Goal: Information Seeking & Learning: Learn about a topic

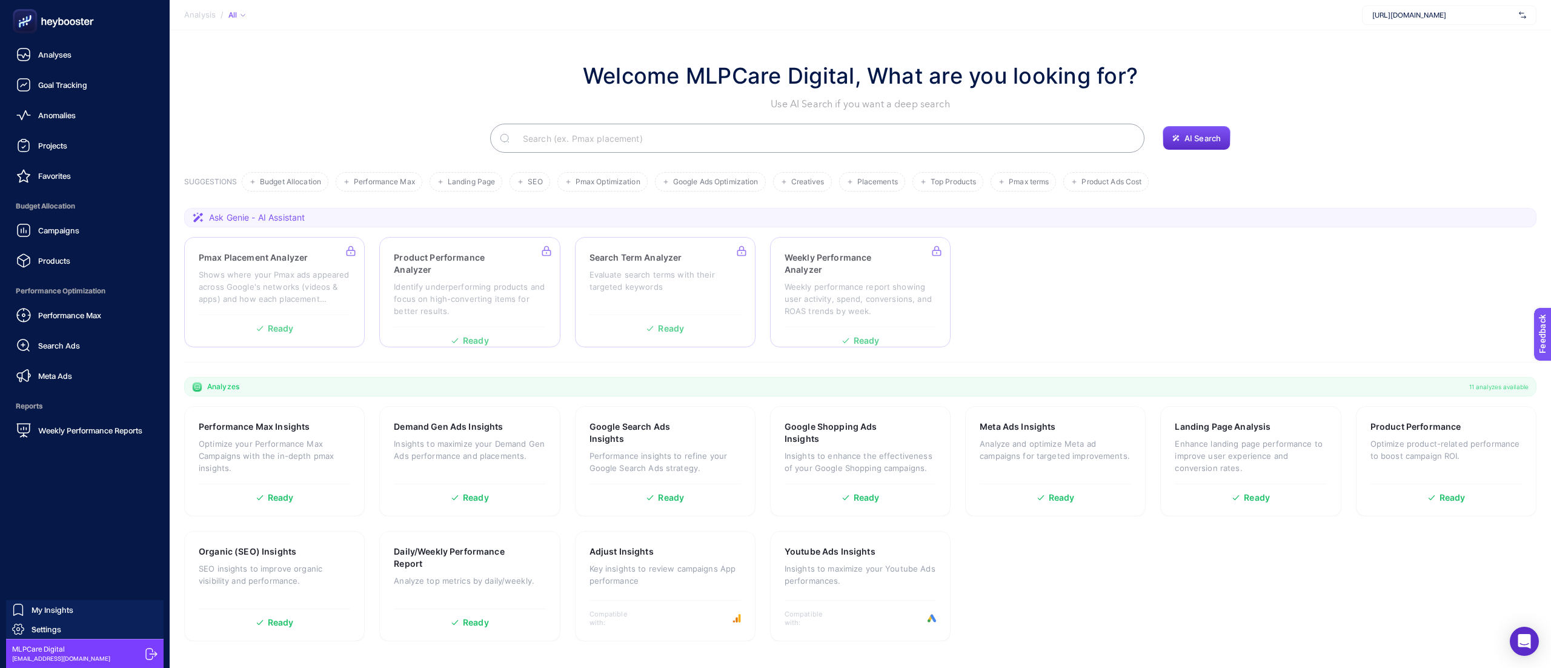
click at [64, 520] on nav "Analyses Goal Tracking Anomalies Projects Favorites Budget Allocation Campaigns…" at bounding box center [85, 354] width 158 height 625
click at [41, 630] on span "Settings" at bounding box center [47, 629] width 30 height 10
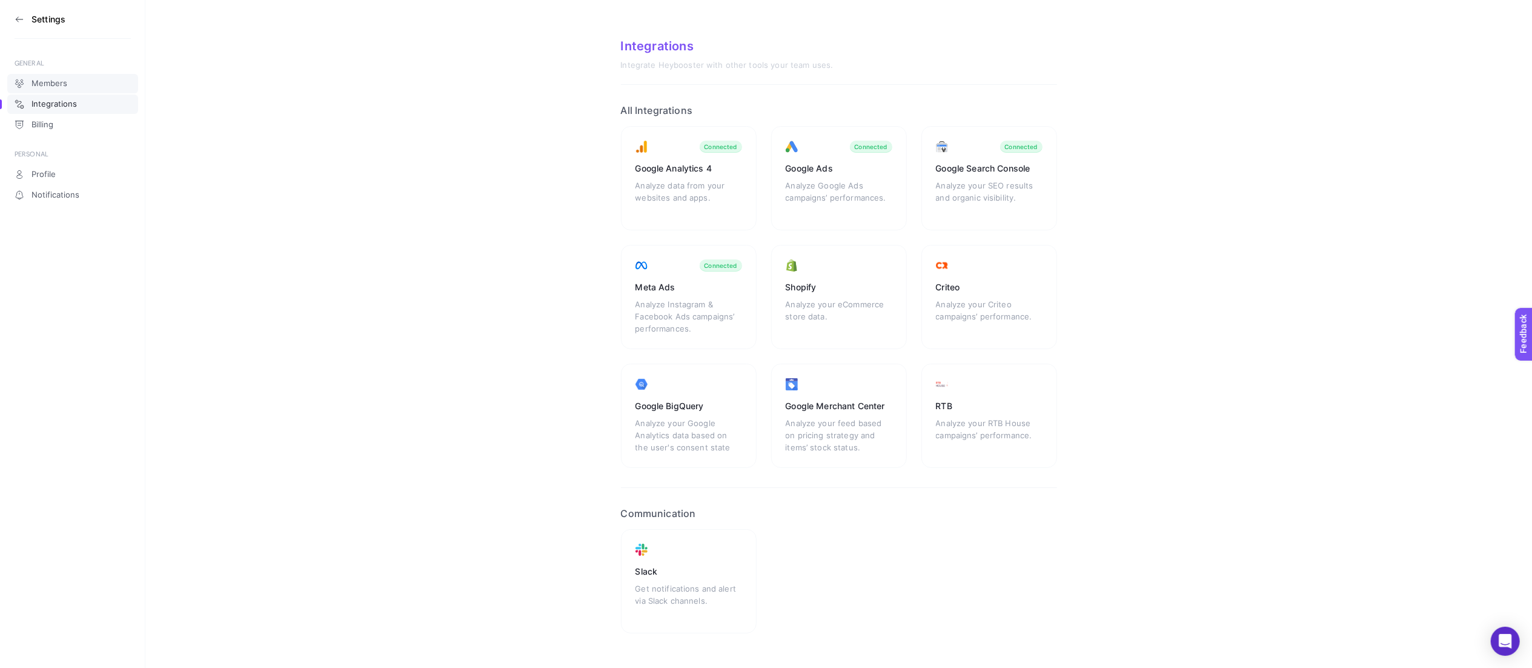
click at [61, 85] on span "Members" at bounding box center [50, 84] width 36 height 10
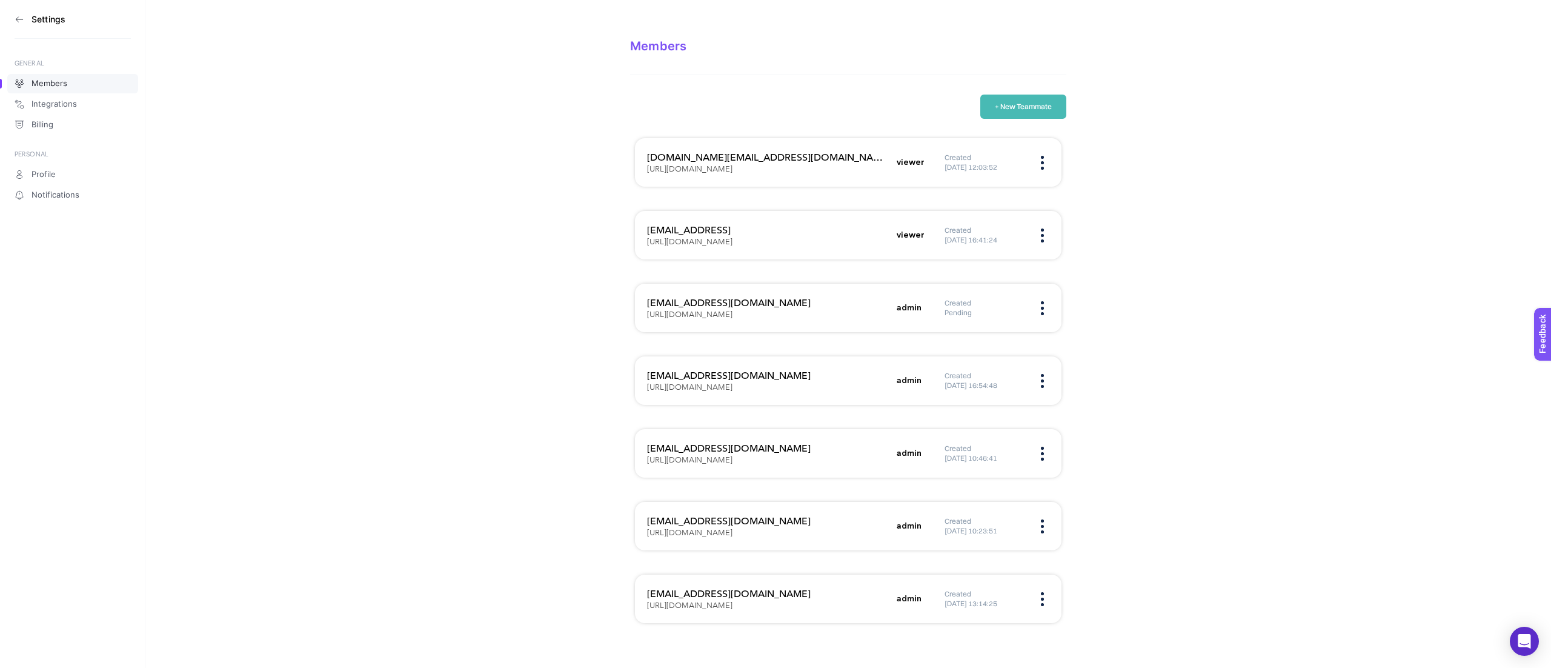
click at [22, 18] on icon at bounding box center [20, 20] width 10 height 10
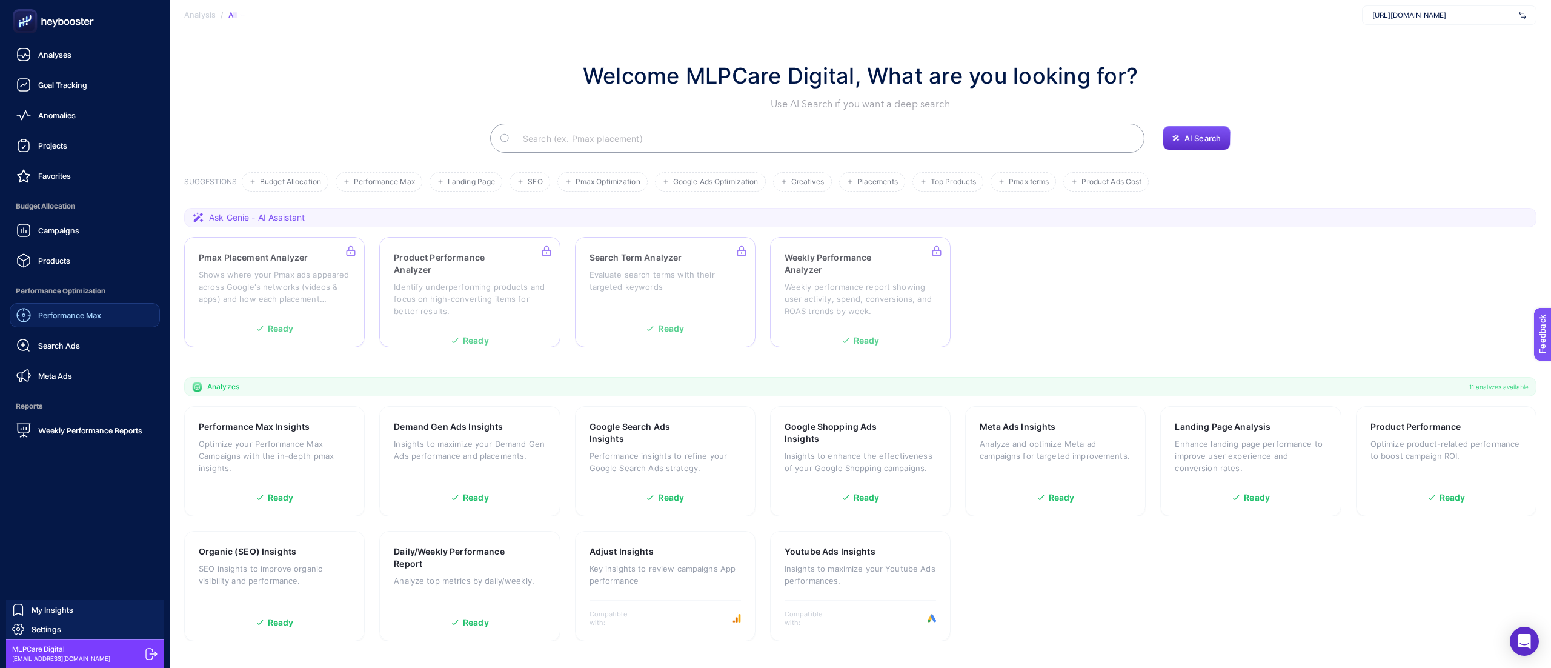
click at [88, 319] on span "Performance Max" at bounding box center [69, 315] width 63 height 10
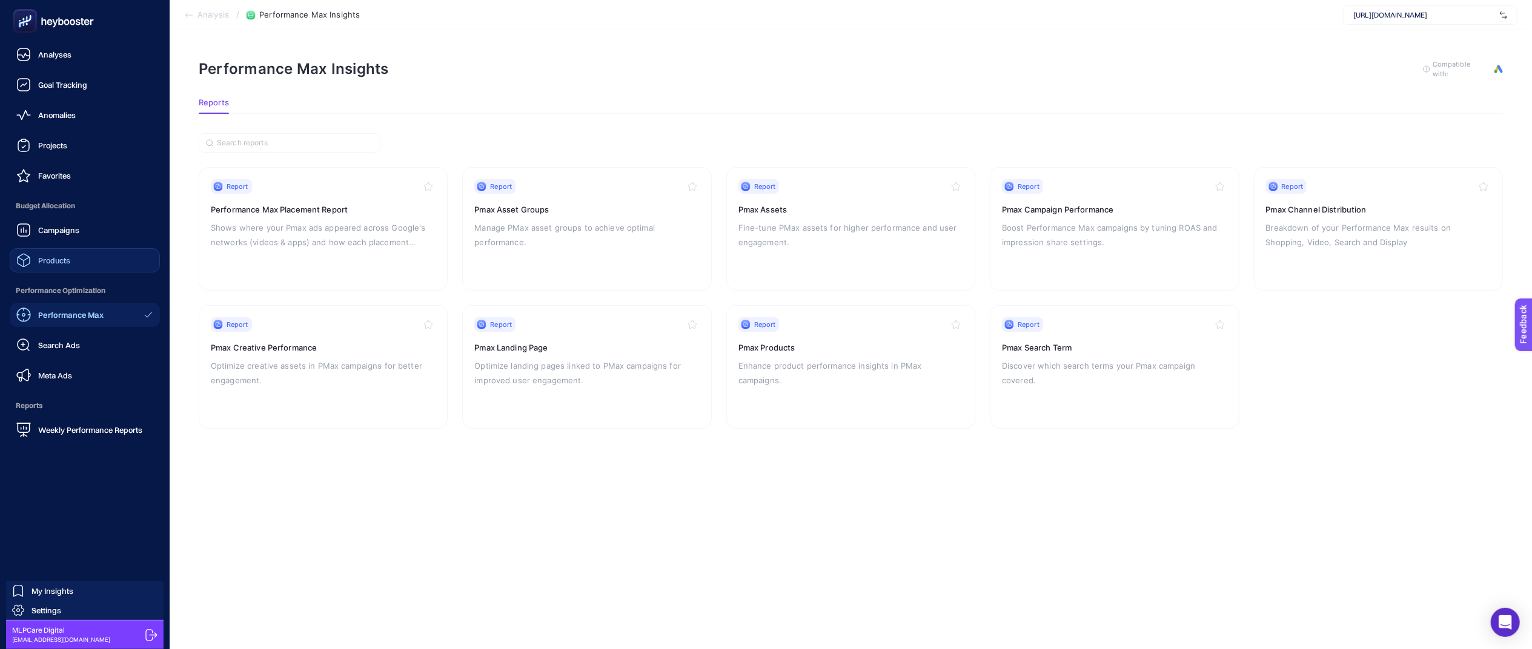
click at [55, 265] on div "Products" at bounding box center [43, 260] width 54 height 15
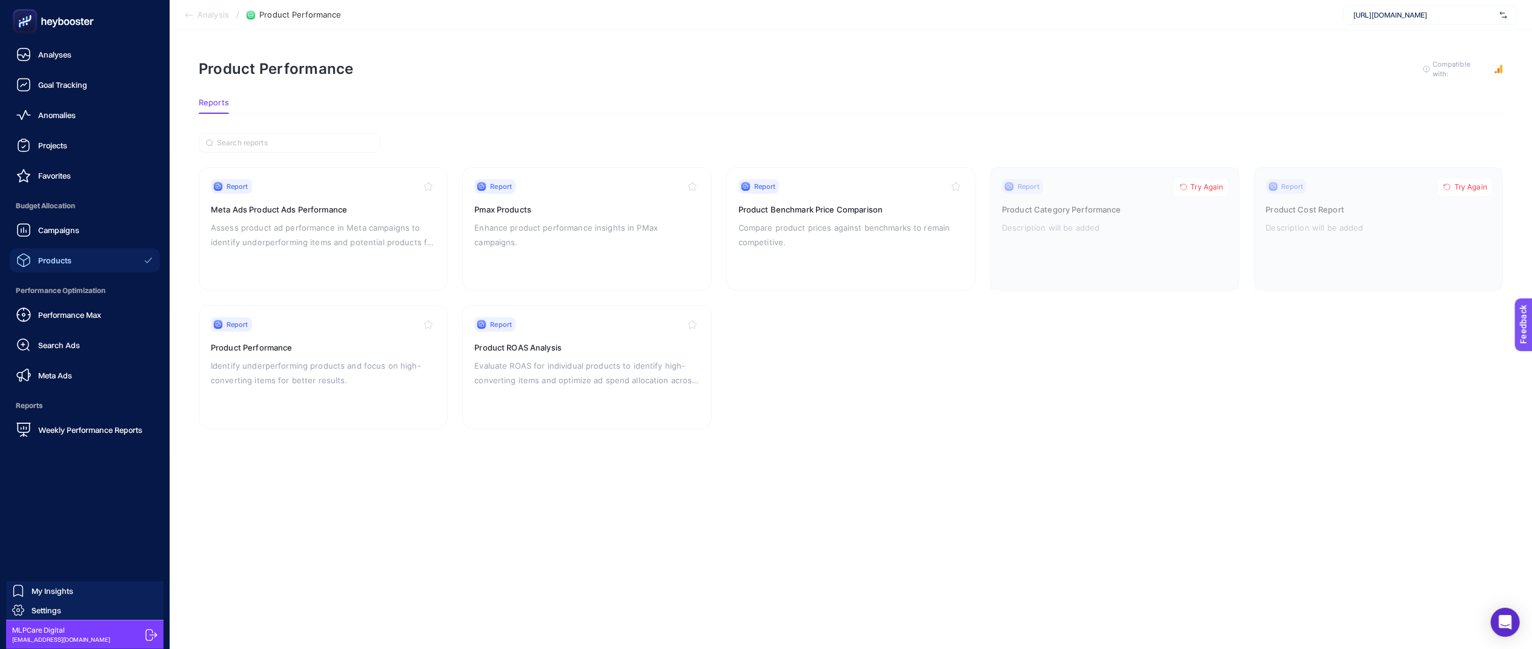
click at [30, 206] on span "Budget Allocation" at bounding box center [85, 206] width 150 height 24
click at [54, 233] on span "Campaigns" at bounding box center [58, 230] width 41 height 10
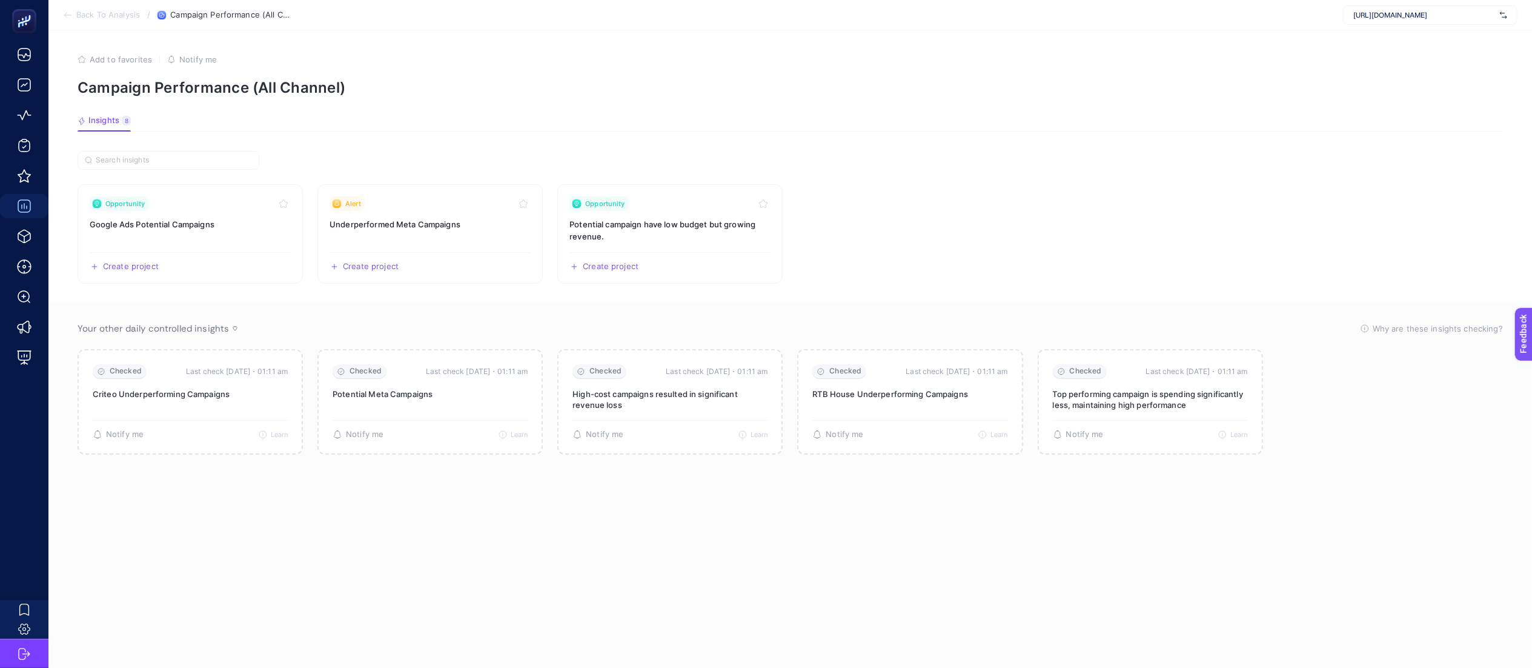
click at [628, 542] on section "Your other daily controlled insights Why are these insights checking? These ins…" at bounding box center [790, 488] width 1484 height 370
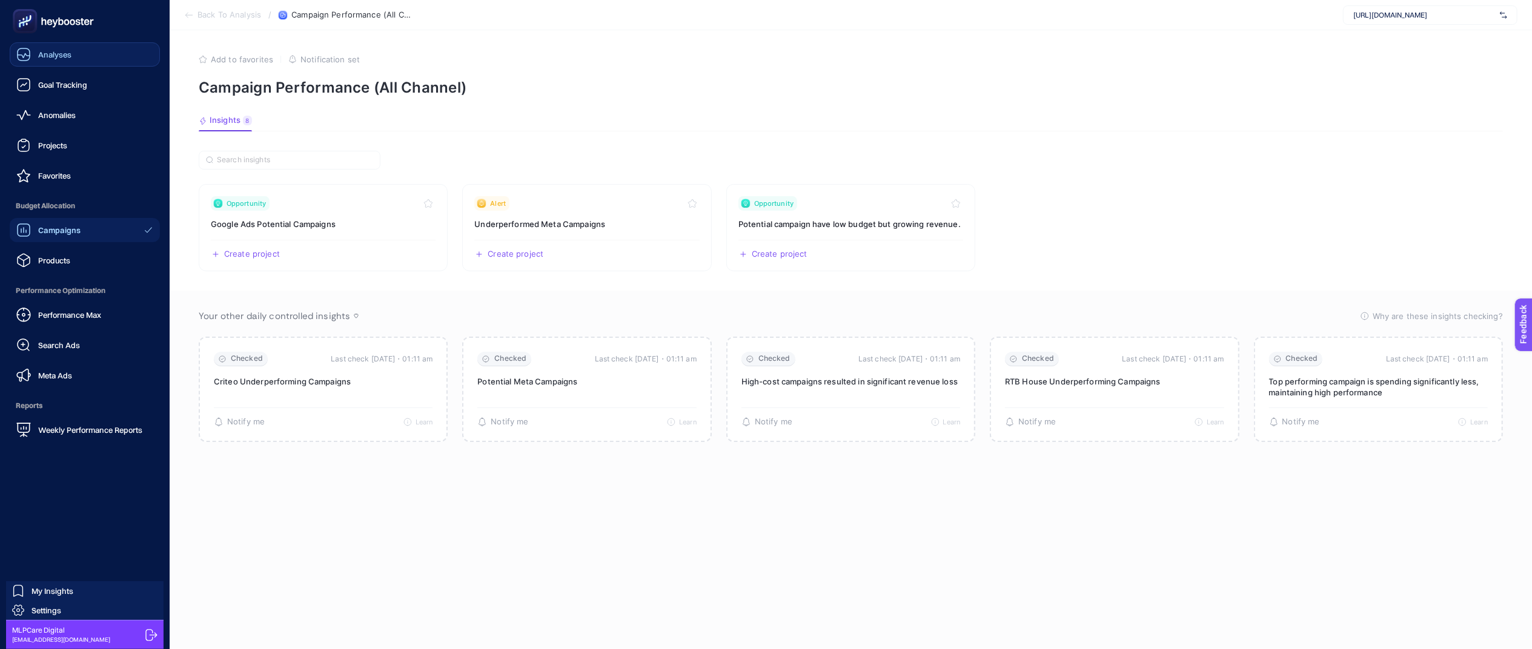
click at [64, 51] on span "Analyses" at bounding box center [54, 55] width 33 height 10
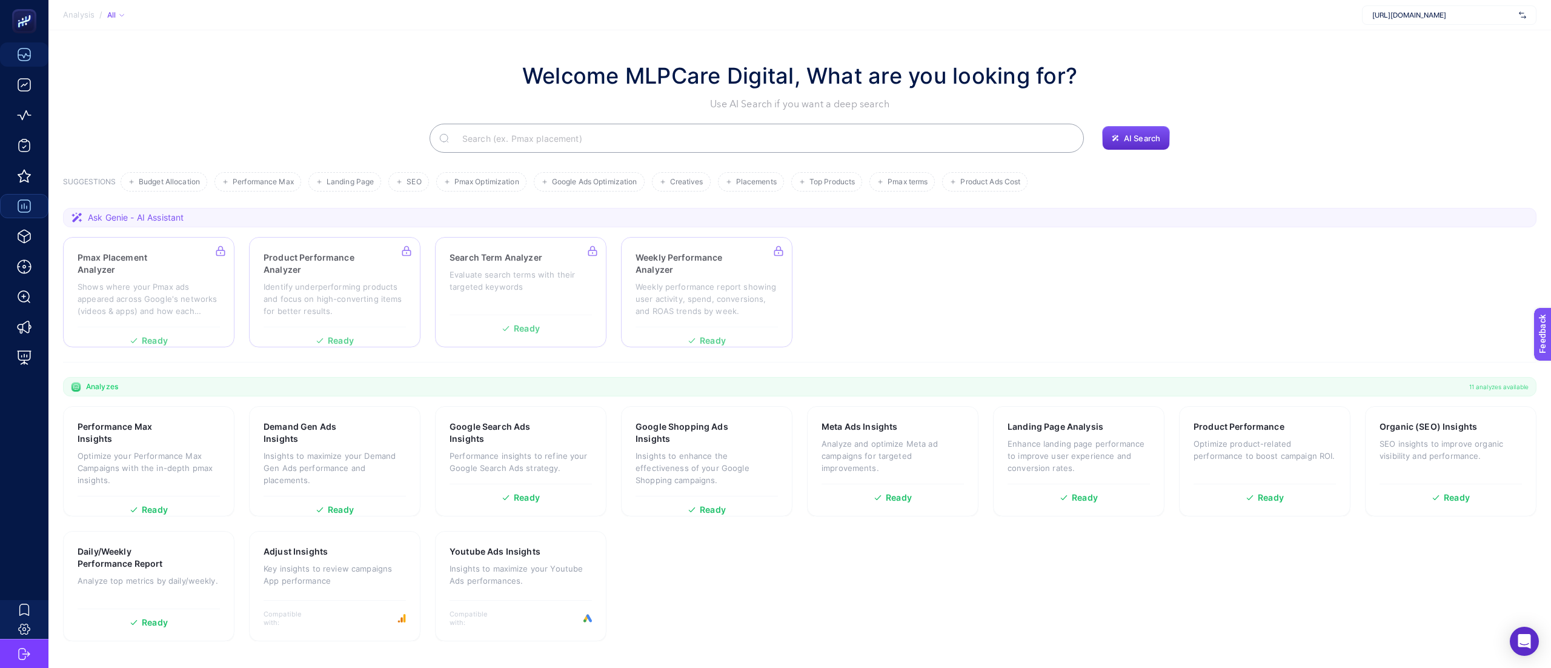
click at [75, 215] on icon at bounding box center [76, 217] width 11 height 10
click at [98, 216] on span "Ask Genie - AI Assistant" at bounding box center [136, 217] width 96 height 12
click at [924, 305] on section "Pmax Placement Analyzer Shows where your Pmax ads appeared across Google's netw…" at bounding box center [799, 292] width 1473 height 110
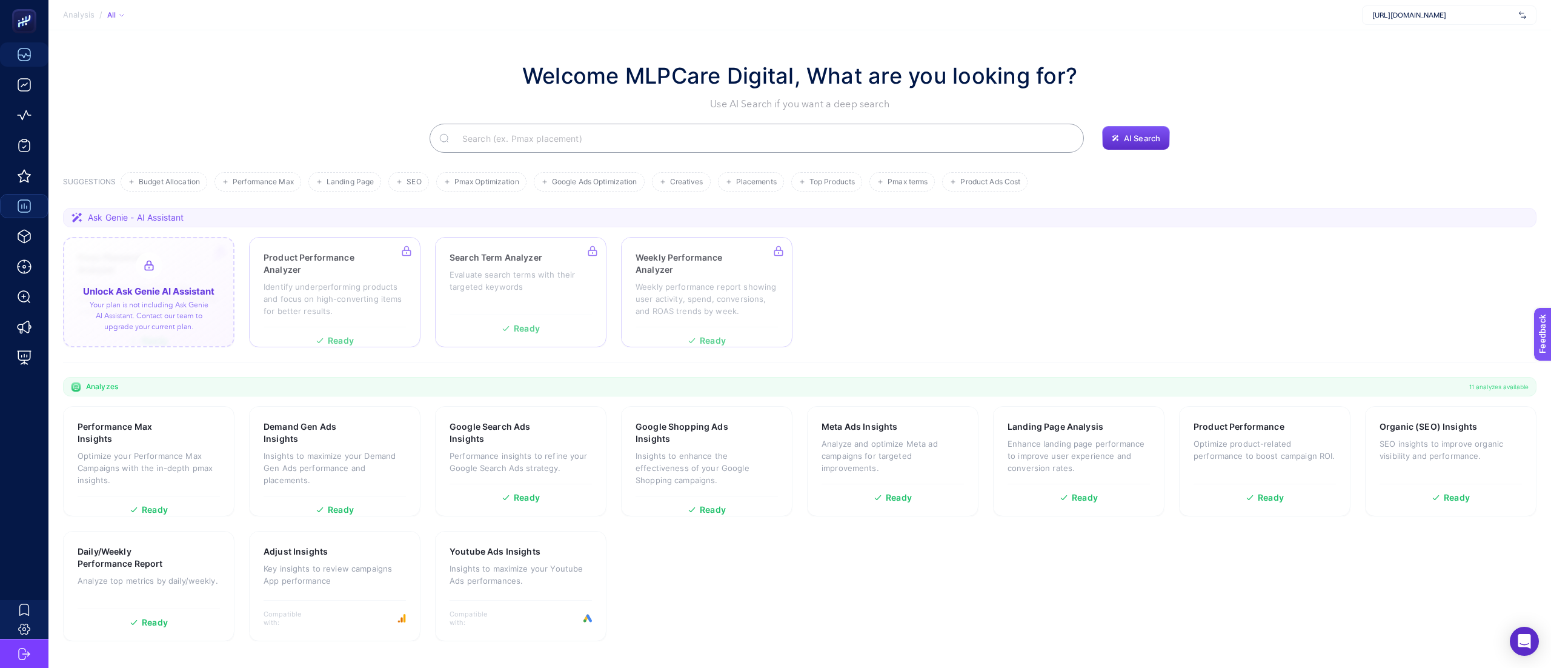
click at [166, 264] on div at bounding box center [148, 292] width 171 height 110
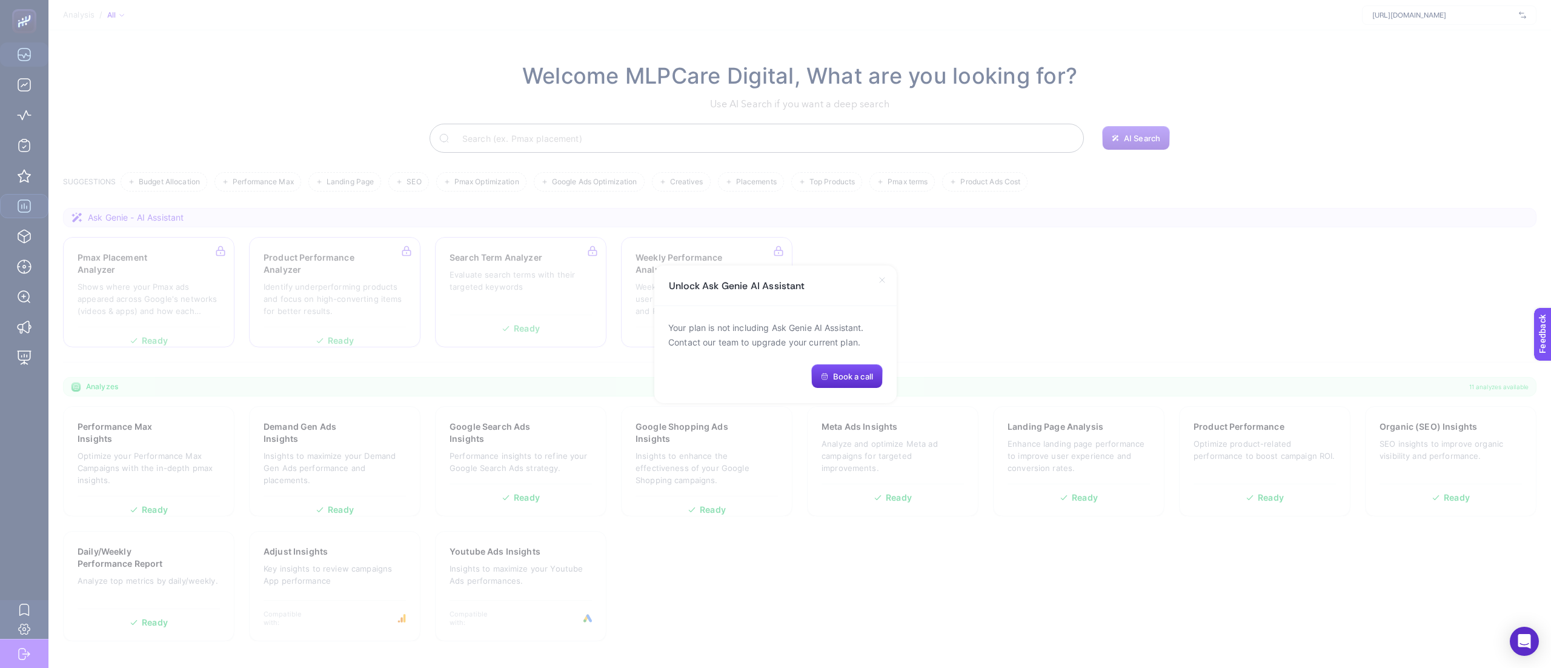
click at [883, 276] on icon at bounding box center [882, 280] width 10 height 10
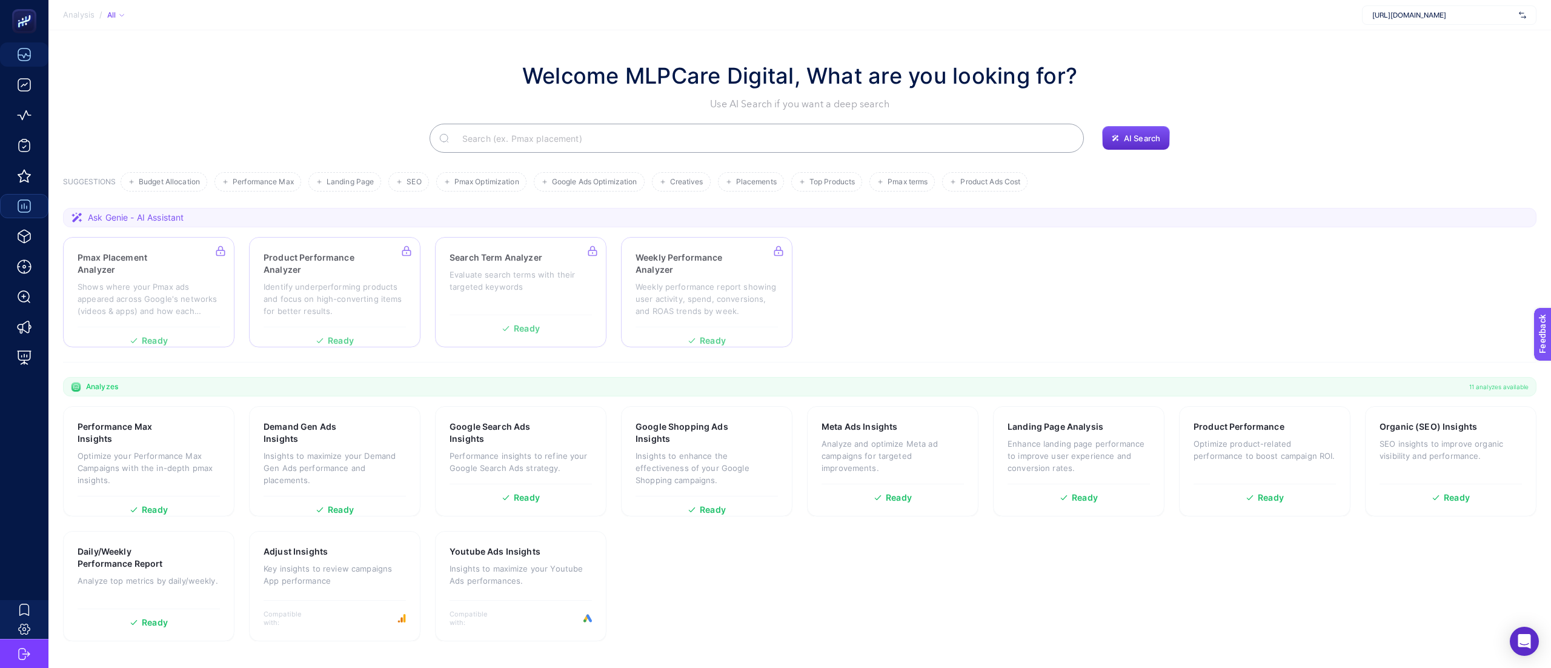
click at [941, 297] on section "Pmax Placement Analyzer Shows where your Pmax ads appeared across Google's netw…" at bounding box center [799, 292] width 1473 height 110
click at [994, 325] on section "Pmax Placement Analyzer Shows where your Pmax ads appeared across Google's netw…" at bounding box center [799, 292] width 1473 height 110
click at [105, 217] on span "Ask Genie - AI Assistant" at bounding box center [136, 217] width 96 height 12
click at [890, 290] on section "Pmax Placement Analyzer Shows where your Pmax ads appeared across Google's netw…" at bounding box center [799, 292] width 1473 height 110
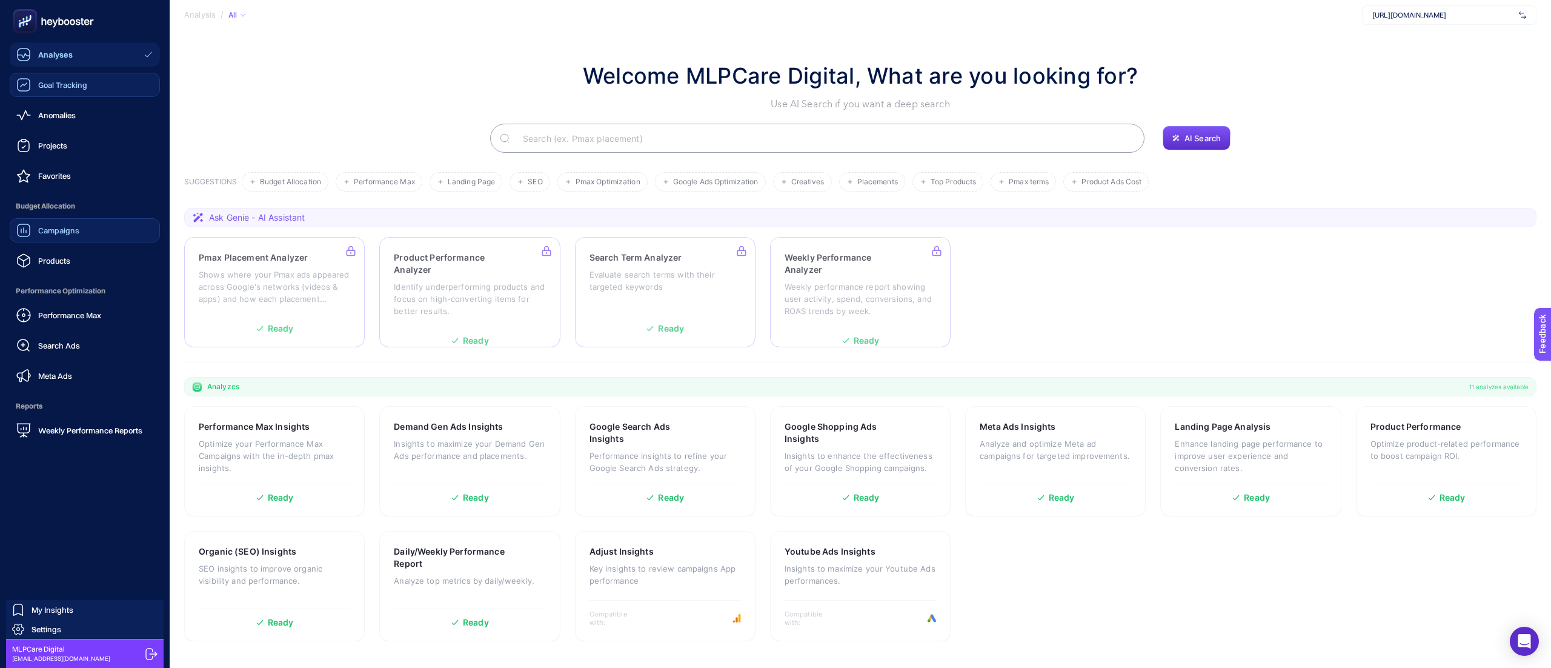
click at [71, 82] on span "Goal Tracking" at bounding box center [62, 85] width 49 height 10
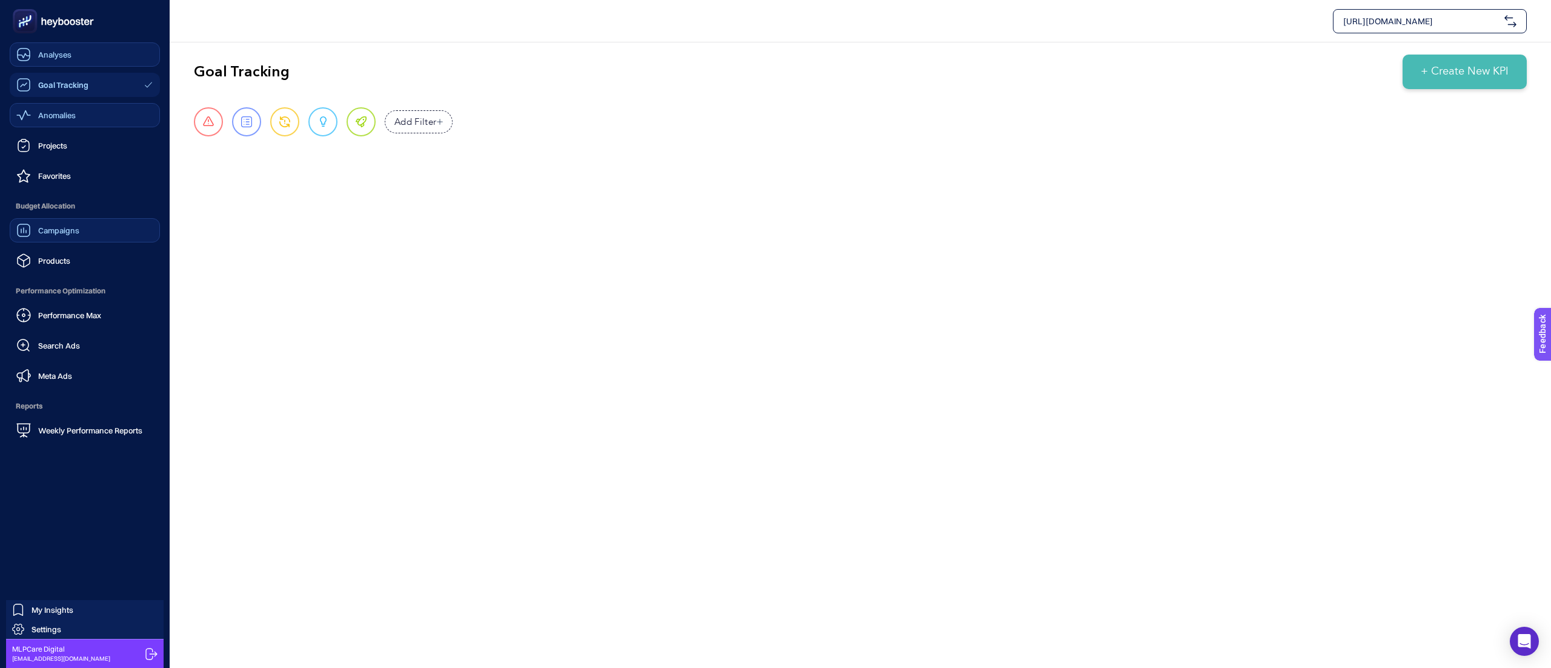
click at [27, 118] on icon at bounding box center [23, 115] width 15 height 15
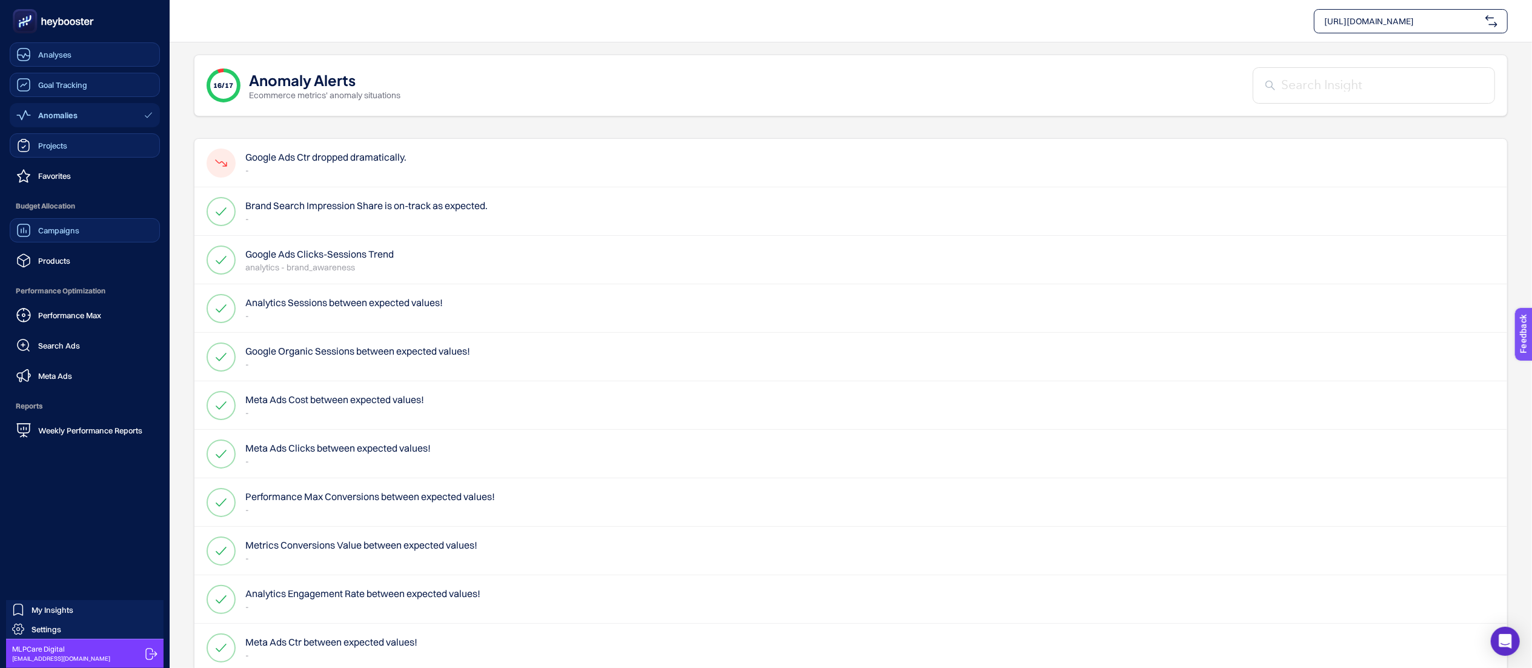
click at [20, 147] on icon at bounding box center [23, 145] width 15 height 15
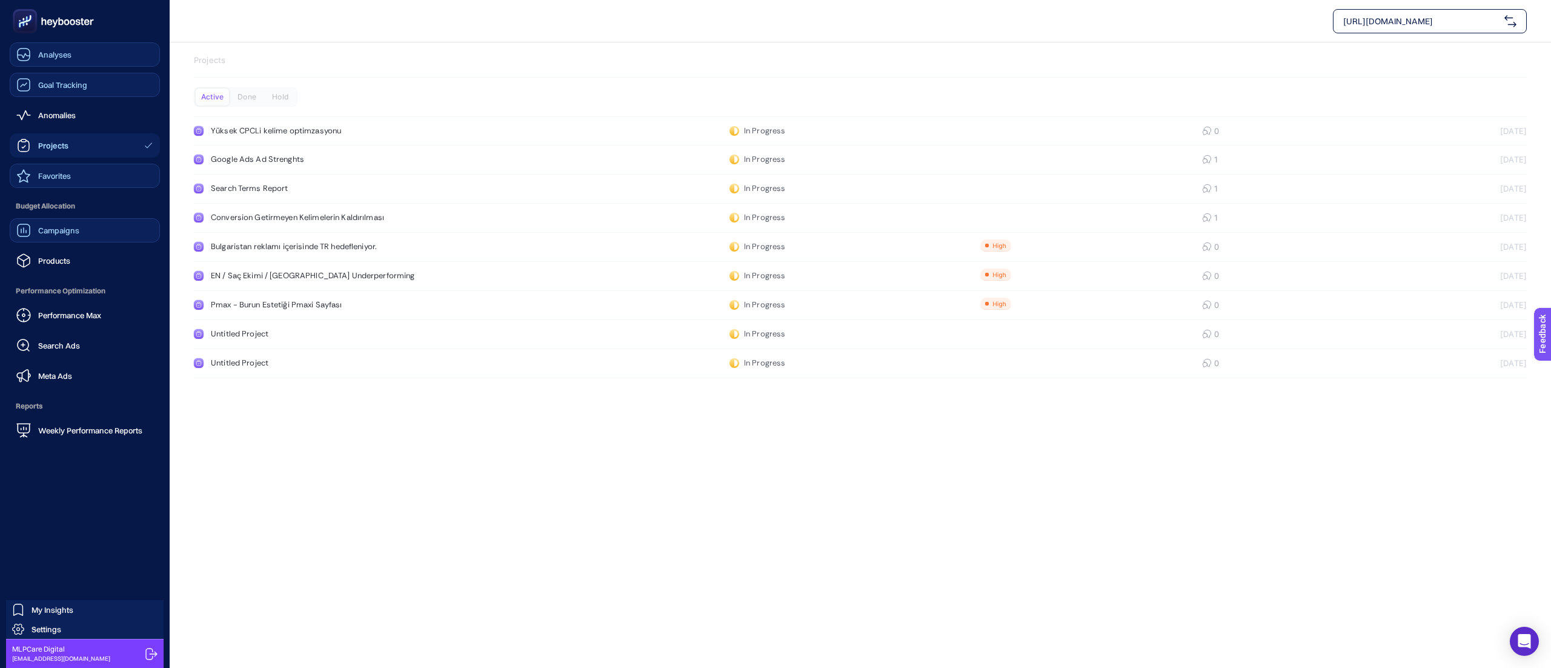
click at [58, 176] on span "Favorites" at bounding box center [54, 176] width 33 height 10
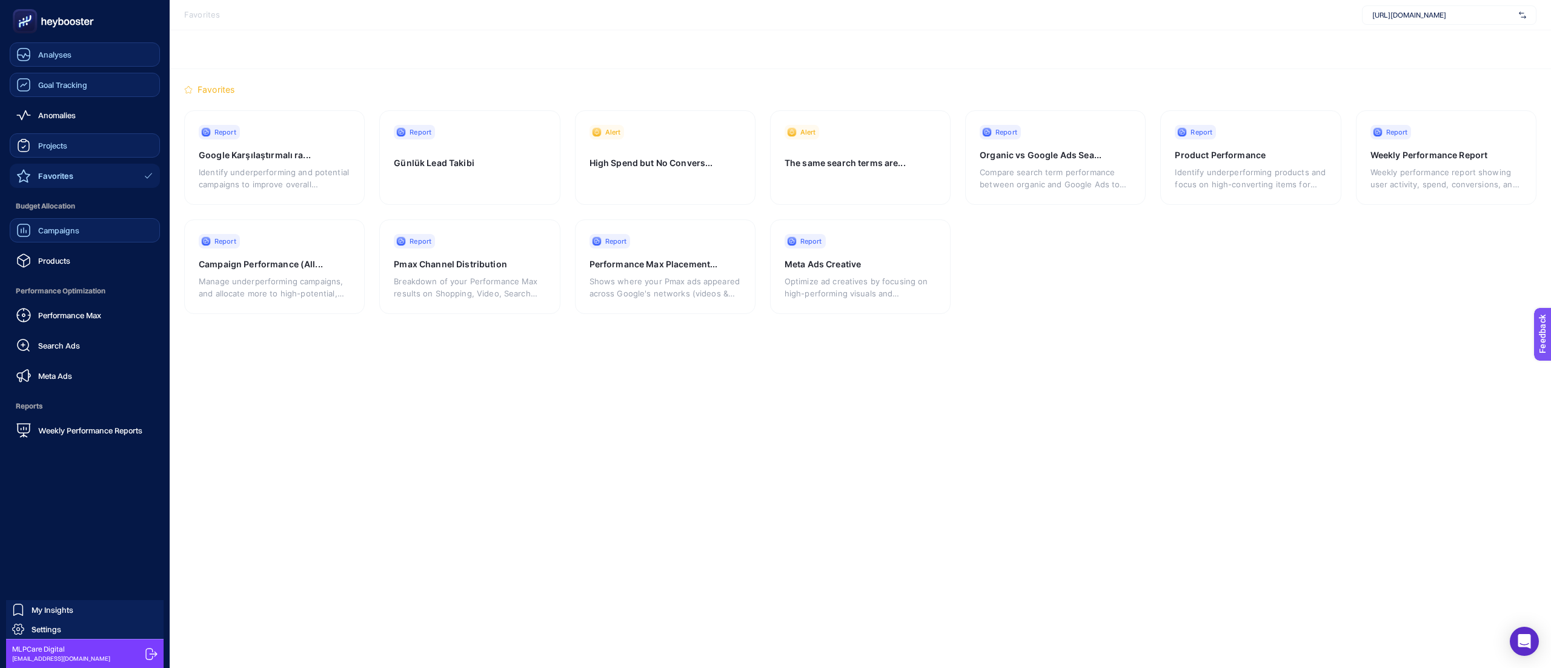
click at [51, 139] on div "Projects" at bounding box center [41, 145] width 51 height 15
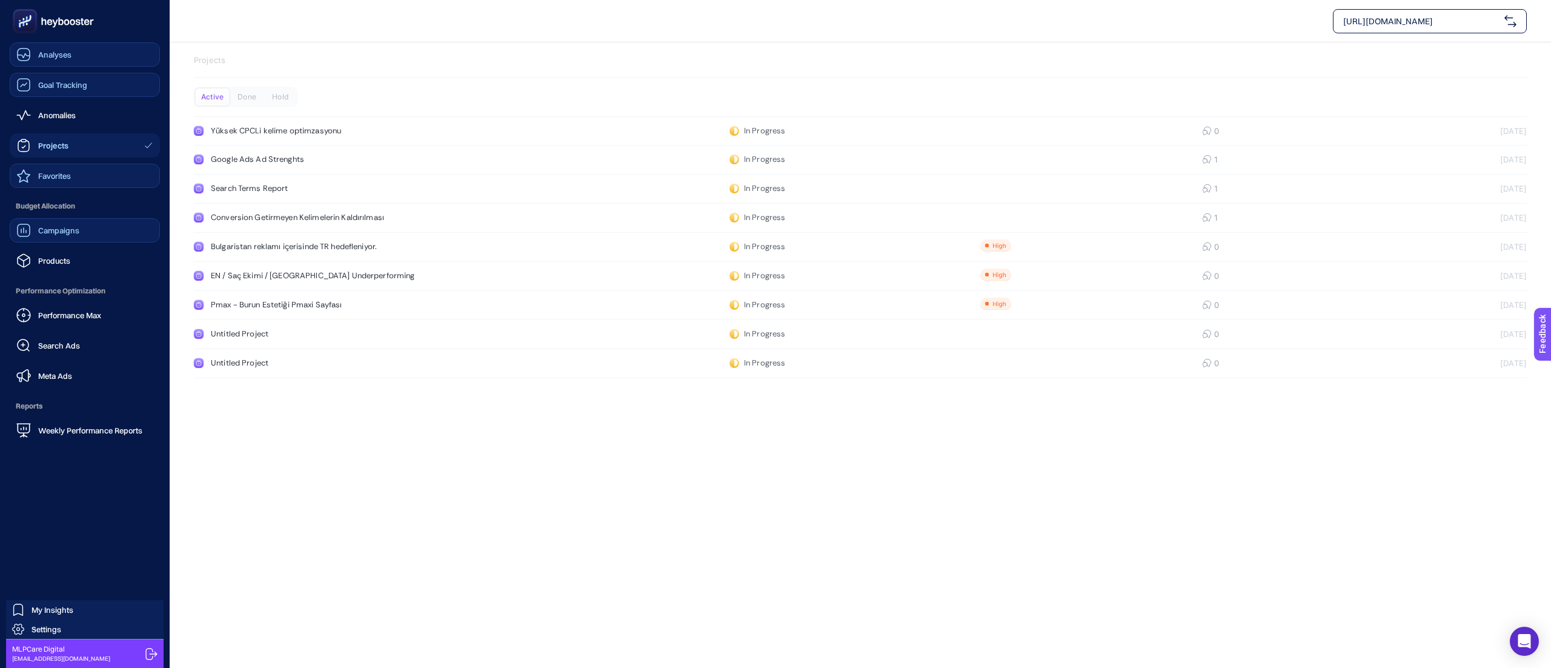
click at [54, 228] on span "Campaigns" at bounding box center [58, 230] width 41 height 10
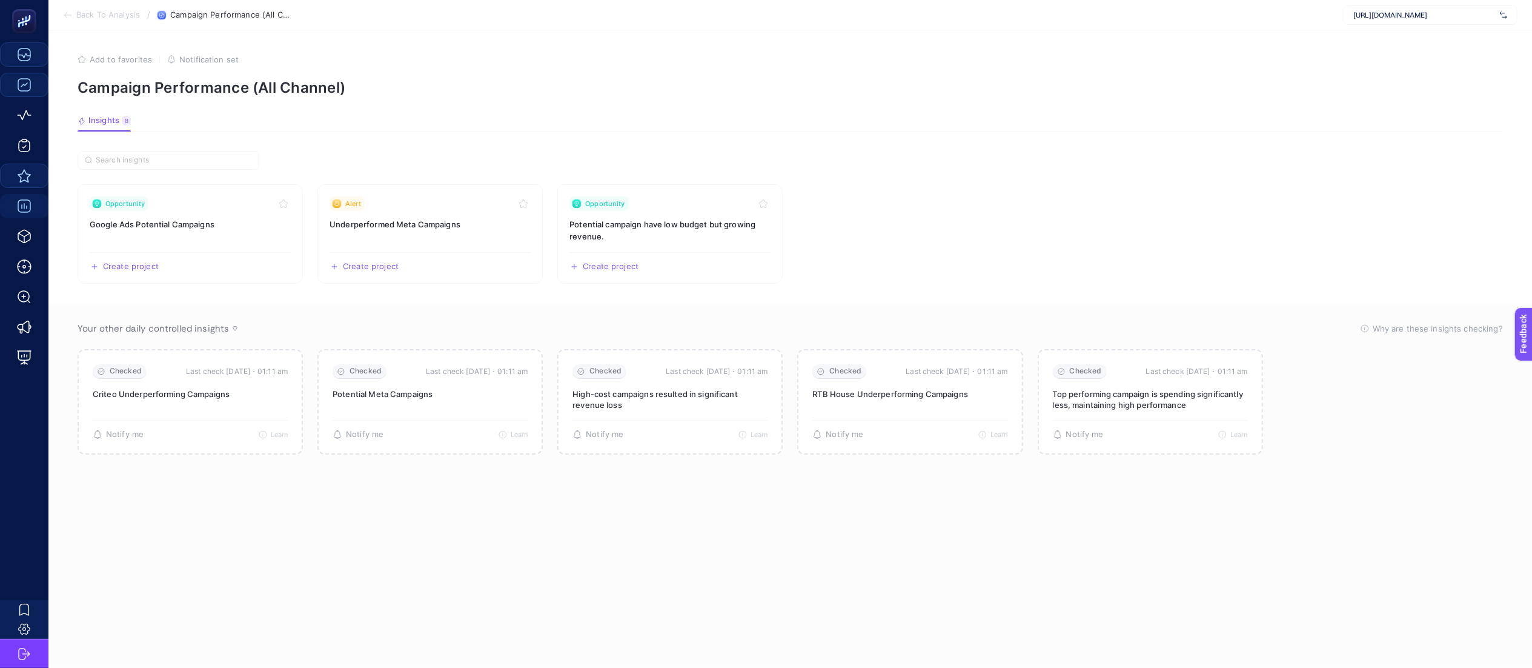
click at [454, 521] on section "Your other daily controlled insights Why are these insights checking? These ins…" at bounding box center [790, 488] width 1484 height 370
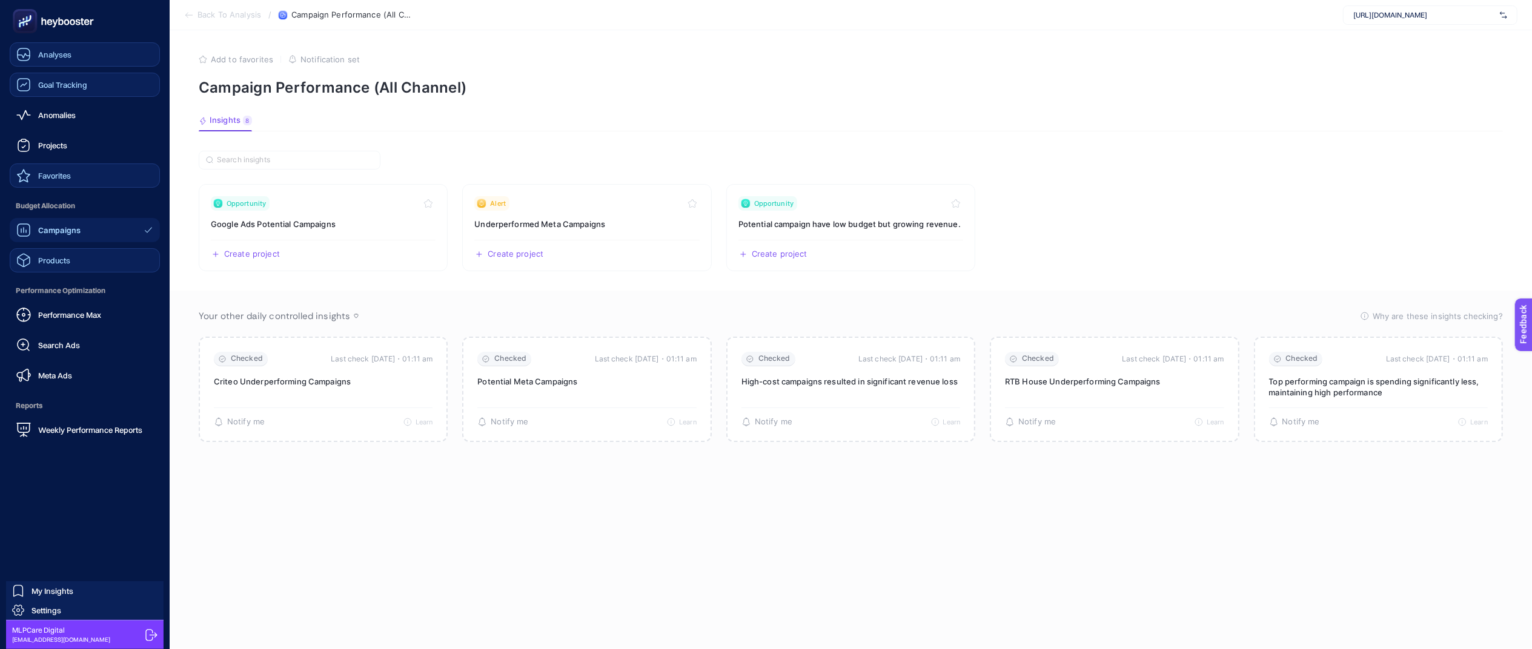
click at [53, 262] on span "Products" at bounding box center [54, 261] width 32 height 10
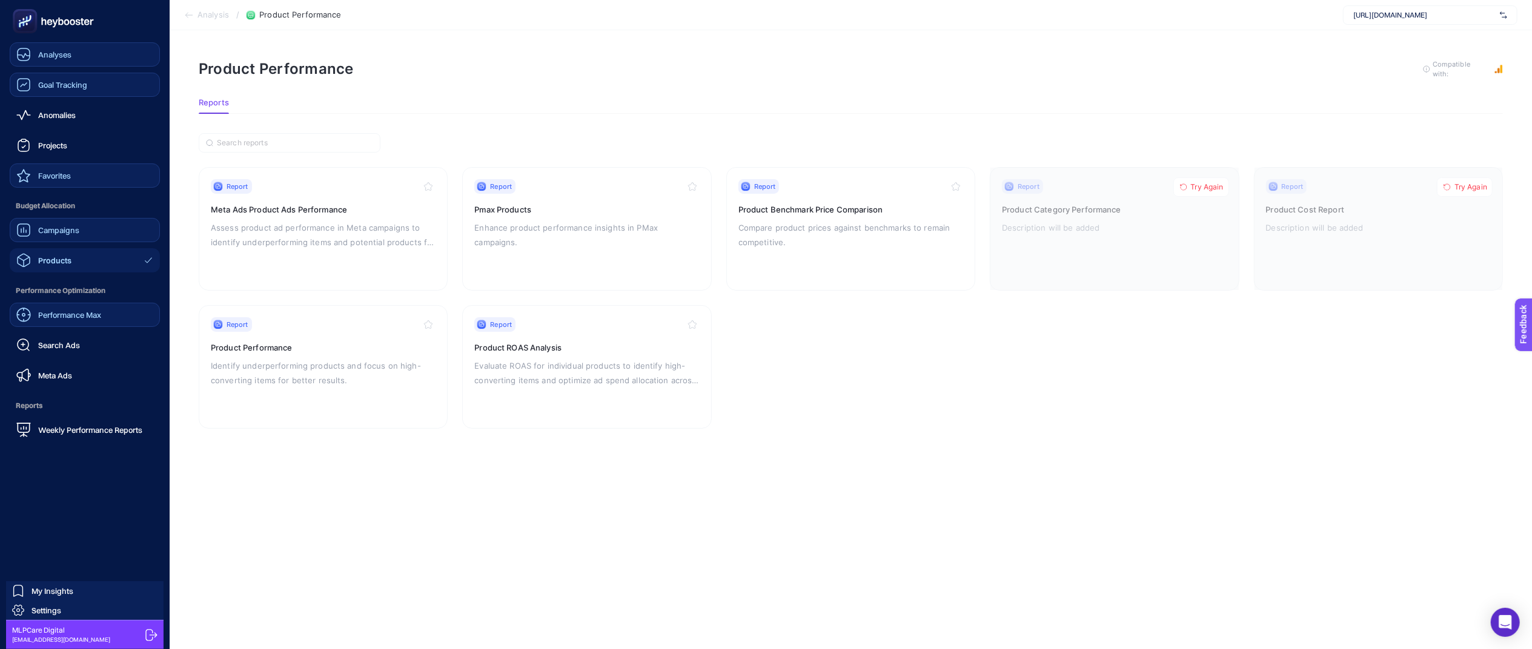
click at [76, 324] on link "Performance Max" at bounding box center [85, 315] width 150 height 24
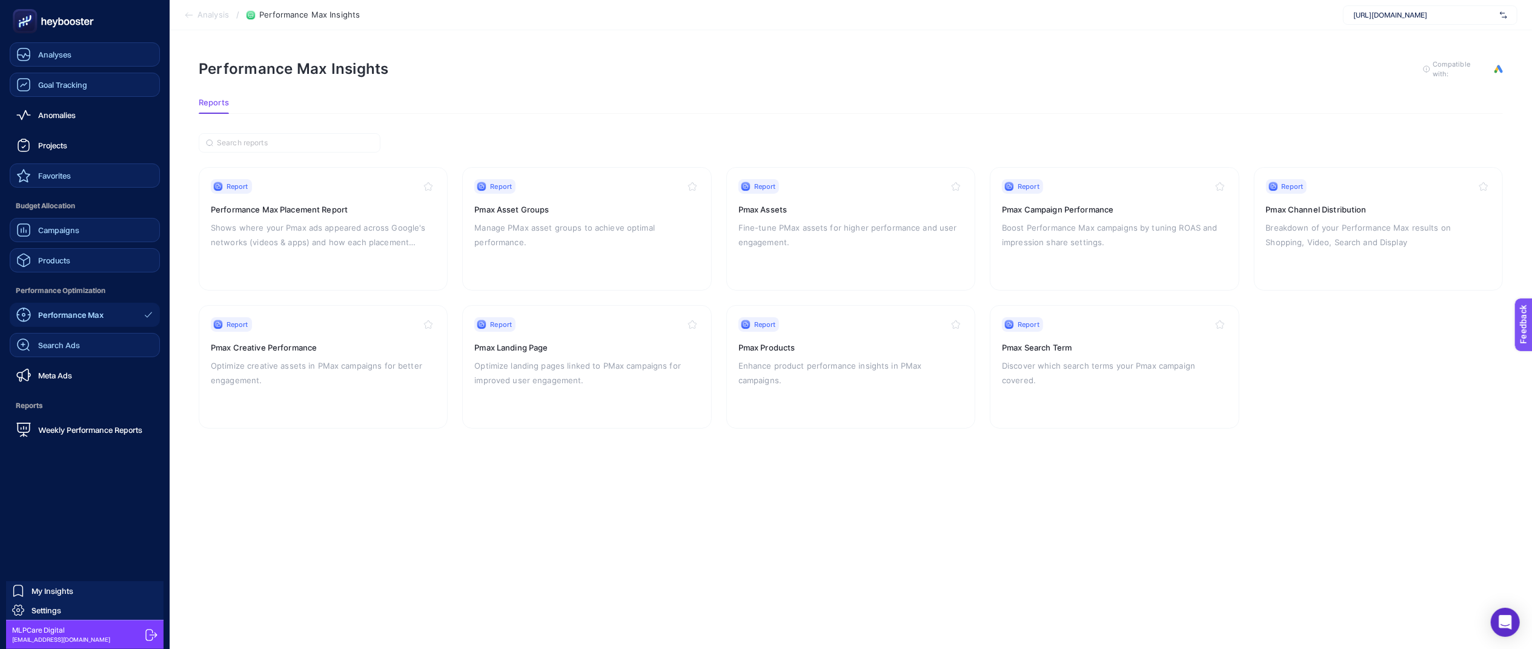
click at [68, 347] on span "Search Ads" at bounding box center [59, 345] width 42 height 10
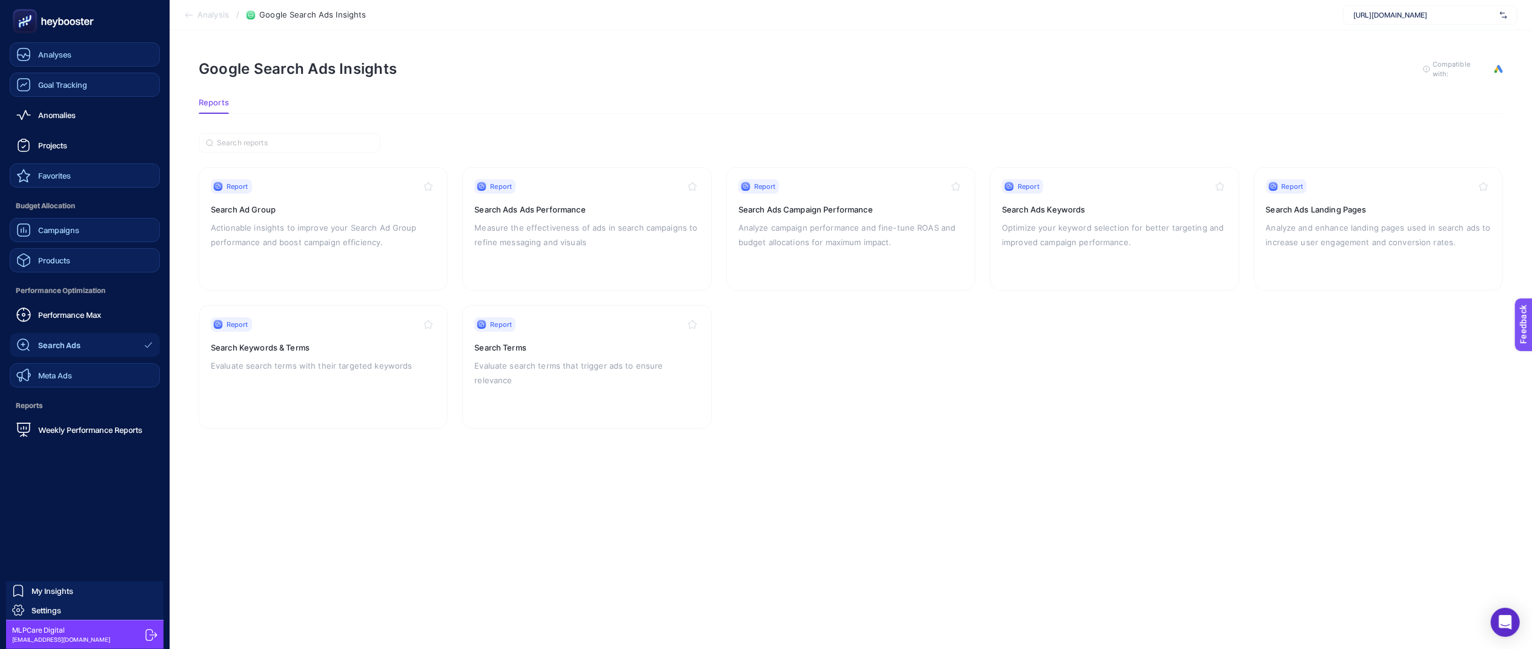
click at [59, 374] on span "Meta Ads" at bounding box center [55, 376] width 34 height 10
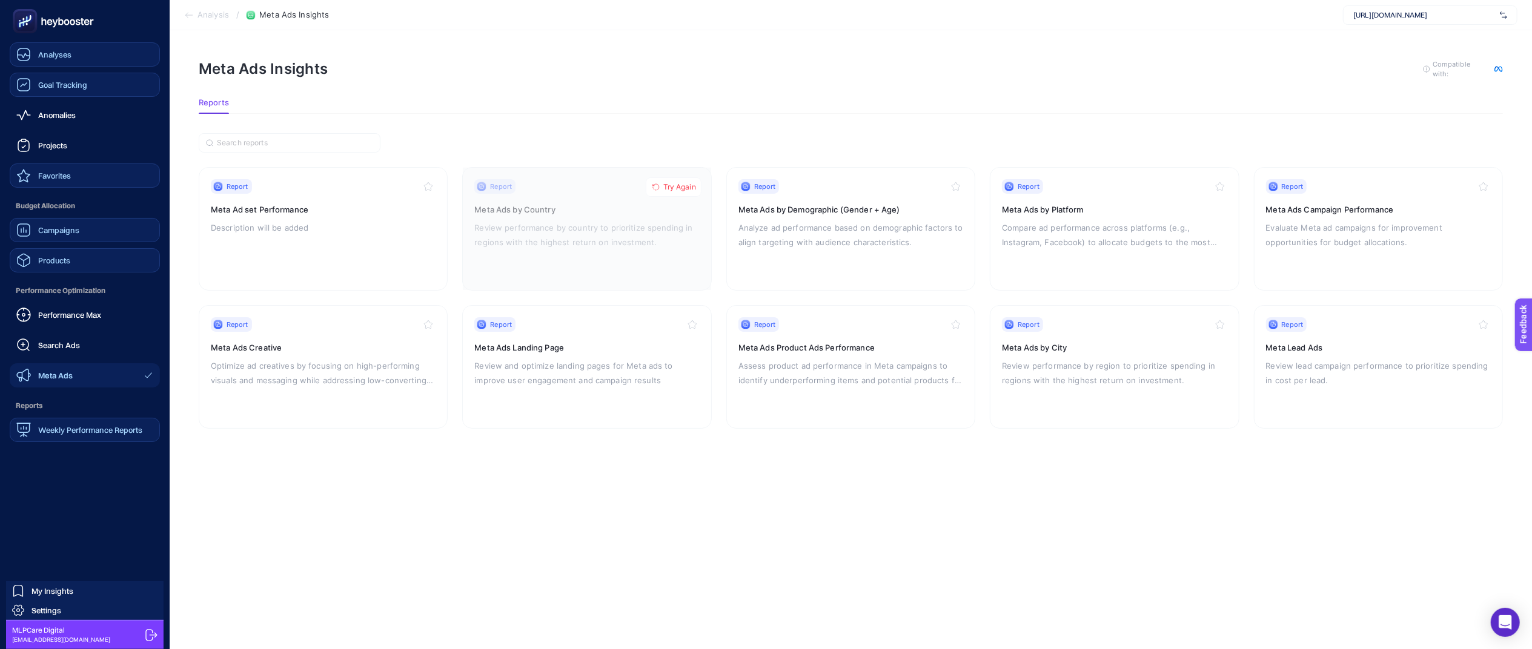
click at [51, 429] on span "Weekly Performance Reports" at bounding box center [90, 430] width 104 height 10
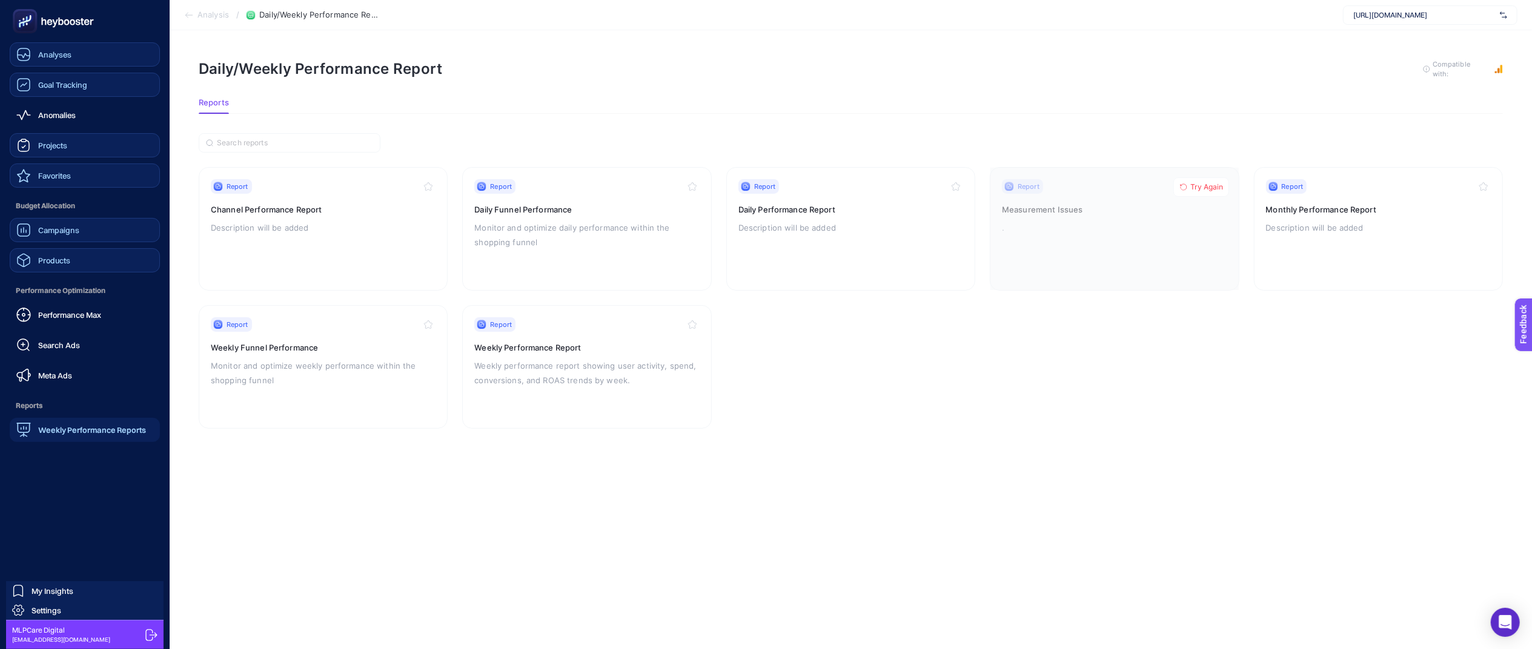
click at [70, 139] on link "Projects" at bounding box center [85, 145] width 150 height 24
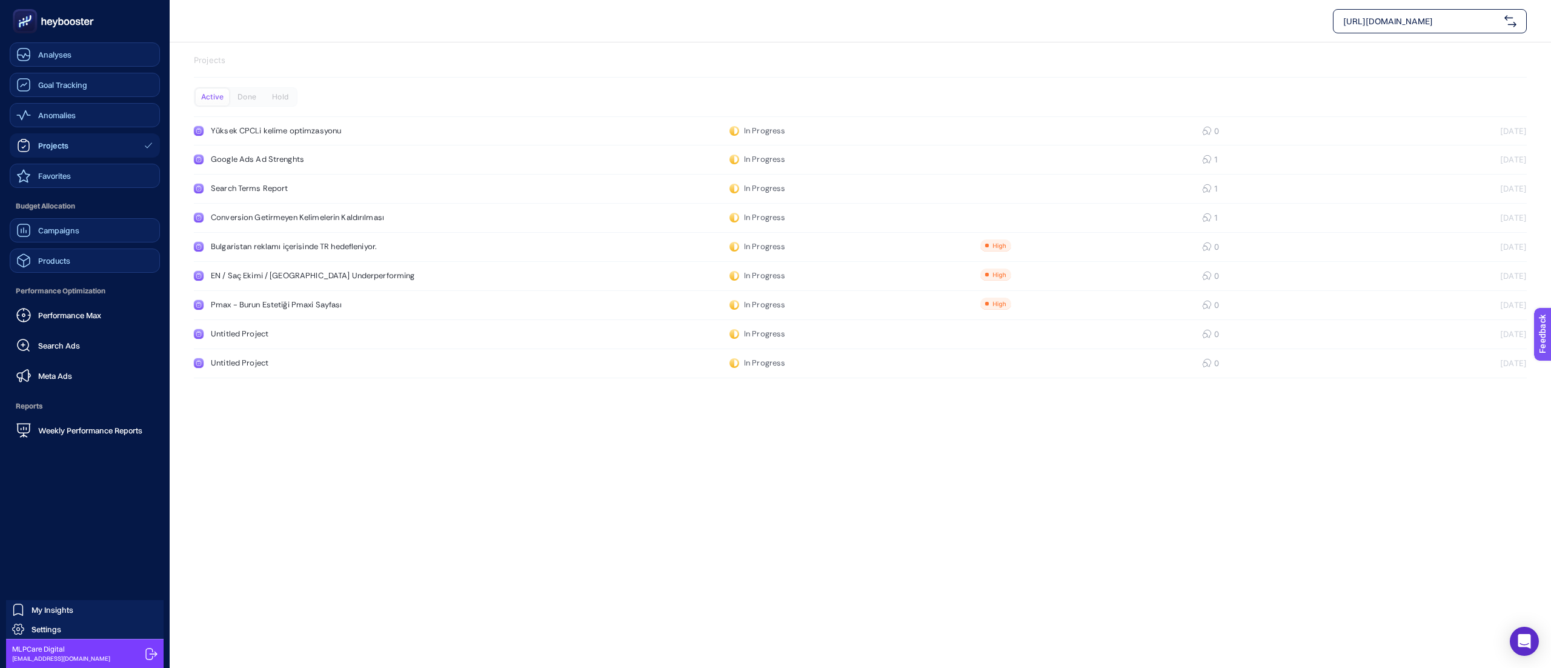
click at [36, 108] on div "Anomalies" at bounding box center [45, 115] width 59 height 15
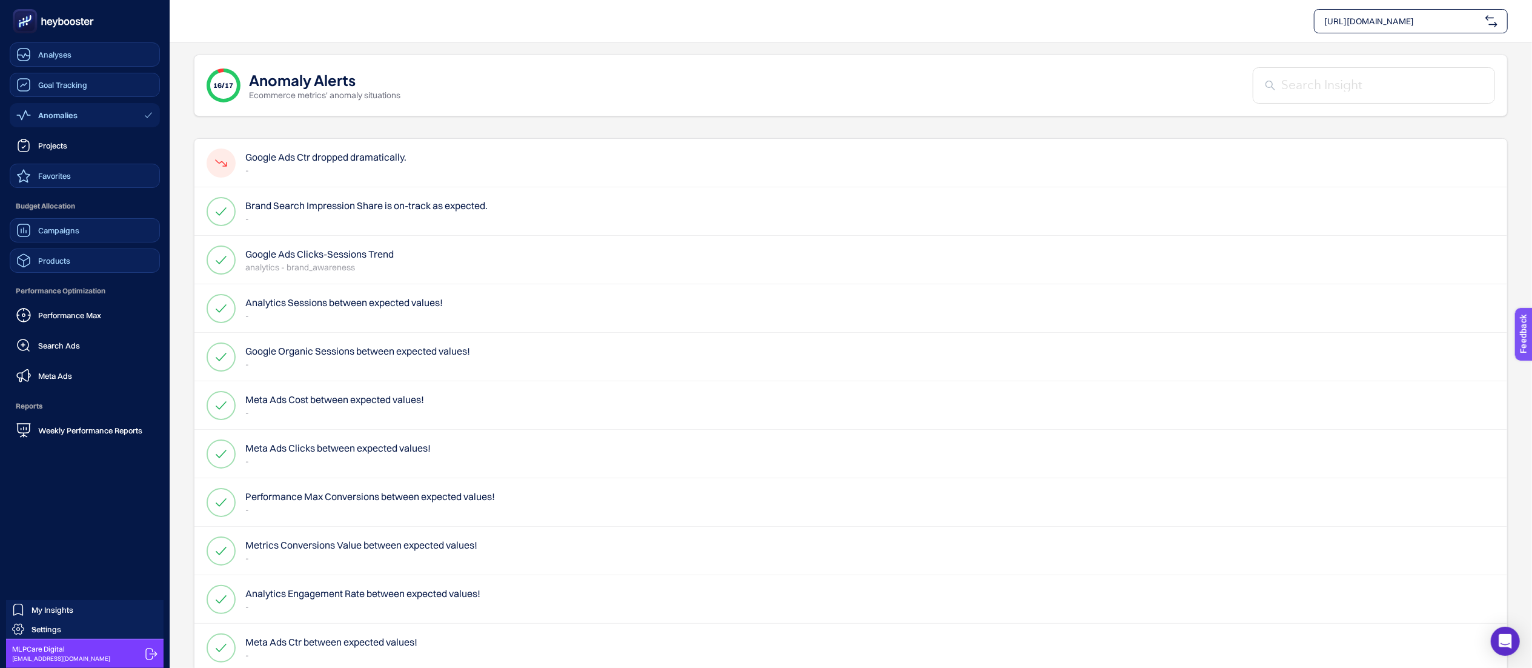
click at [53, 75] on link "Goal Tracking" at bounding box center [85, 85] width 150 height 24
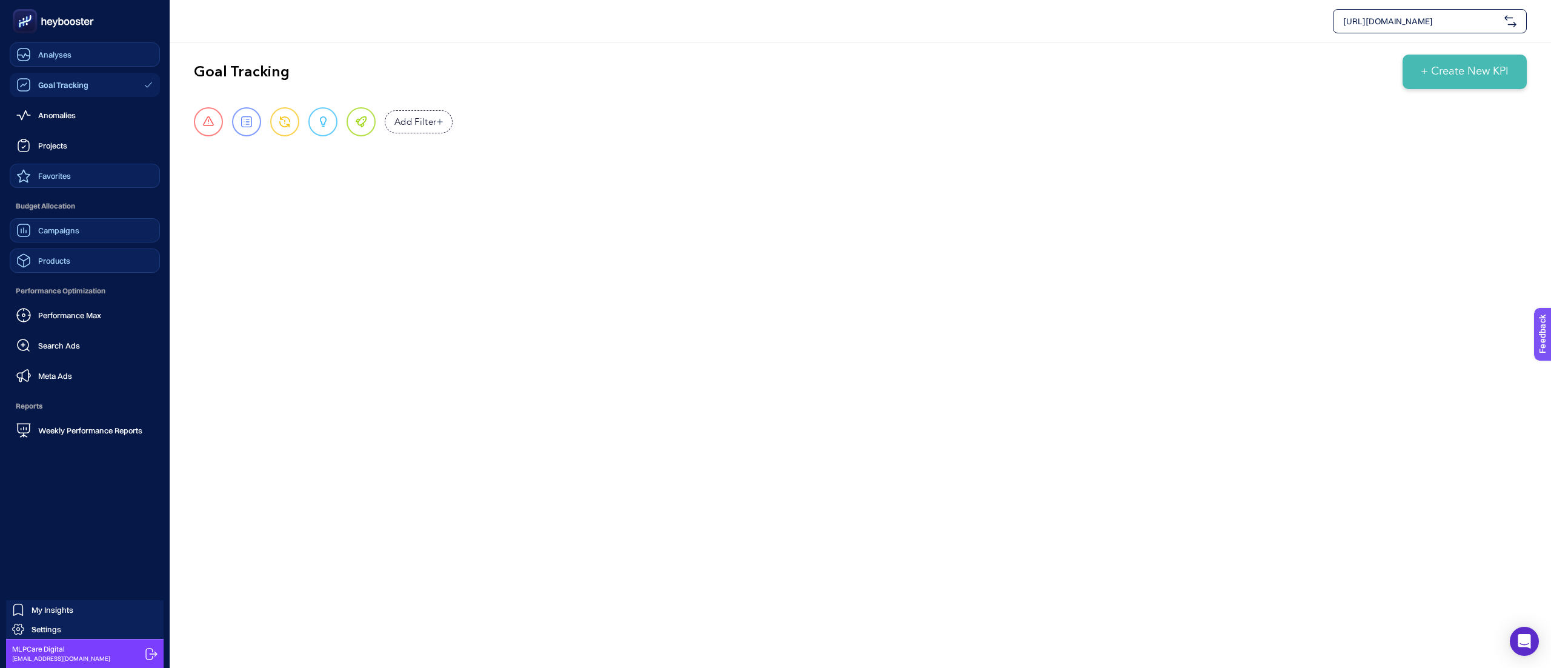
click at [61, 59] on span "Analyses" at bounding box center [54, 55] width 33 height 10
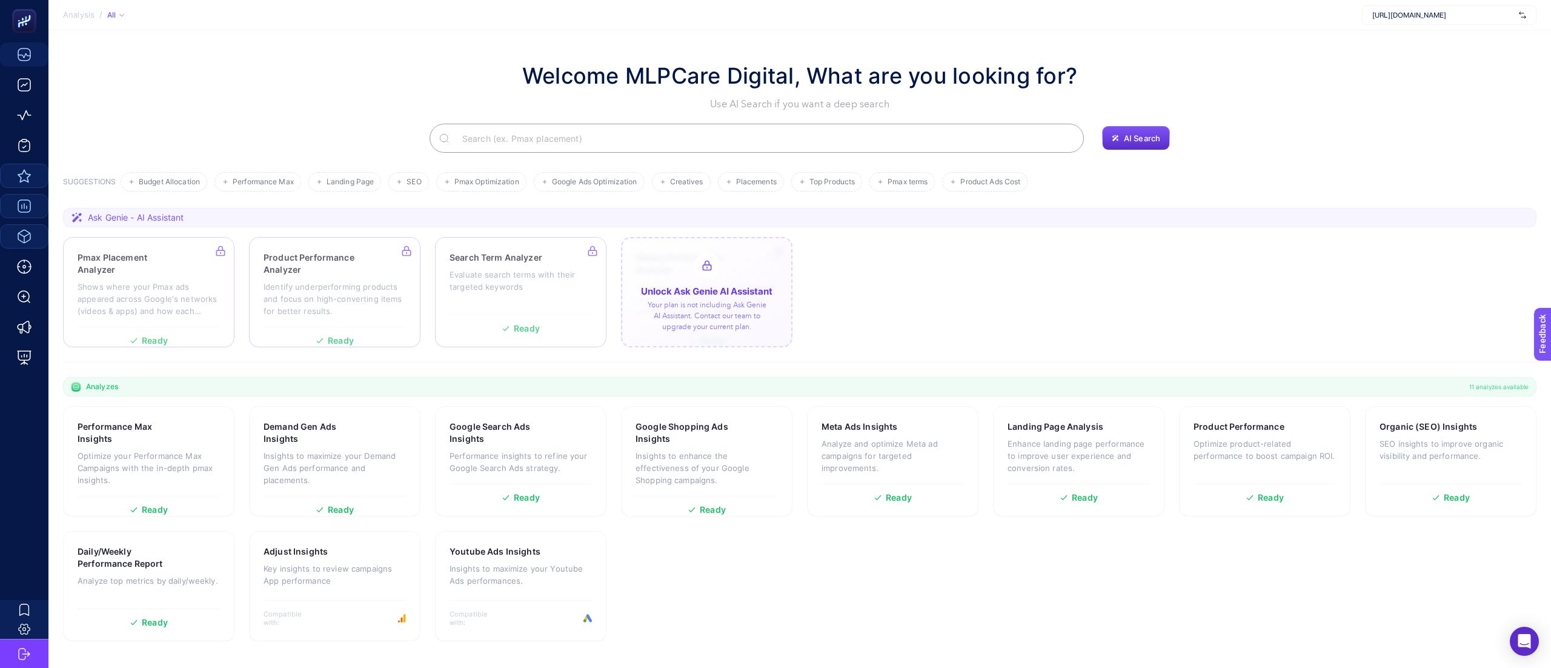
click at [734, 273] on div at bounding box center [706, 292] width 171 height 110
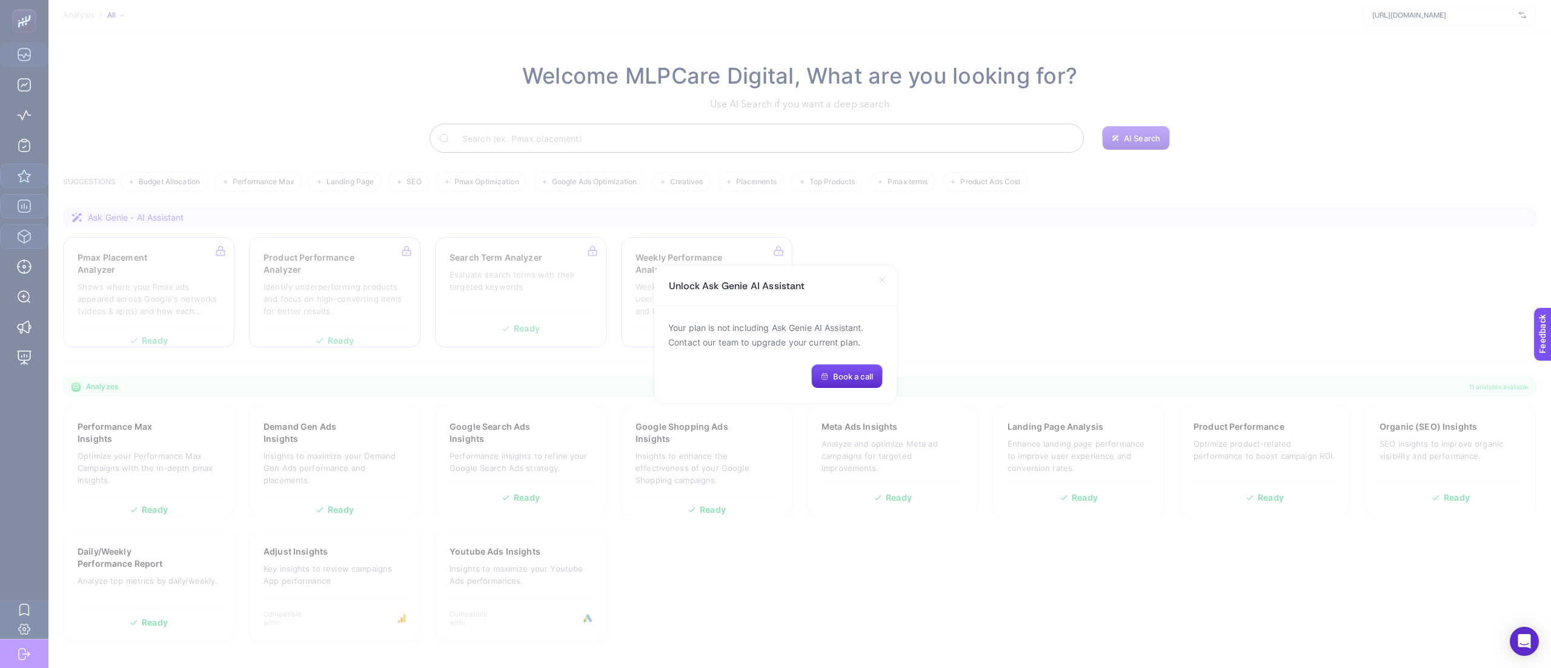
click at [728, 333] on p "Your plan is not including Ask Genie AI Assistant. Contact our team to upgrade …" at bounding box center [775, 334] width 214 height 29
copy div "Your plan is not including Ask Genie AI Assistant. Contact our team to upgrade …"
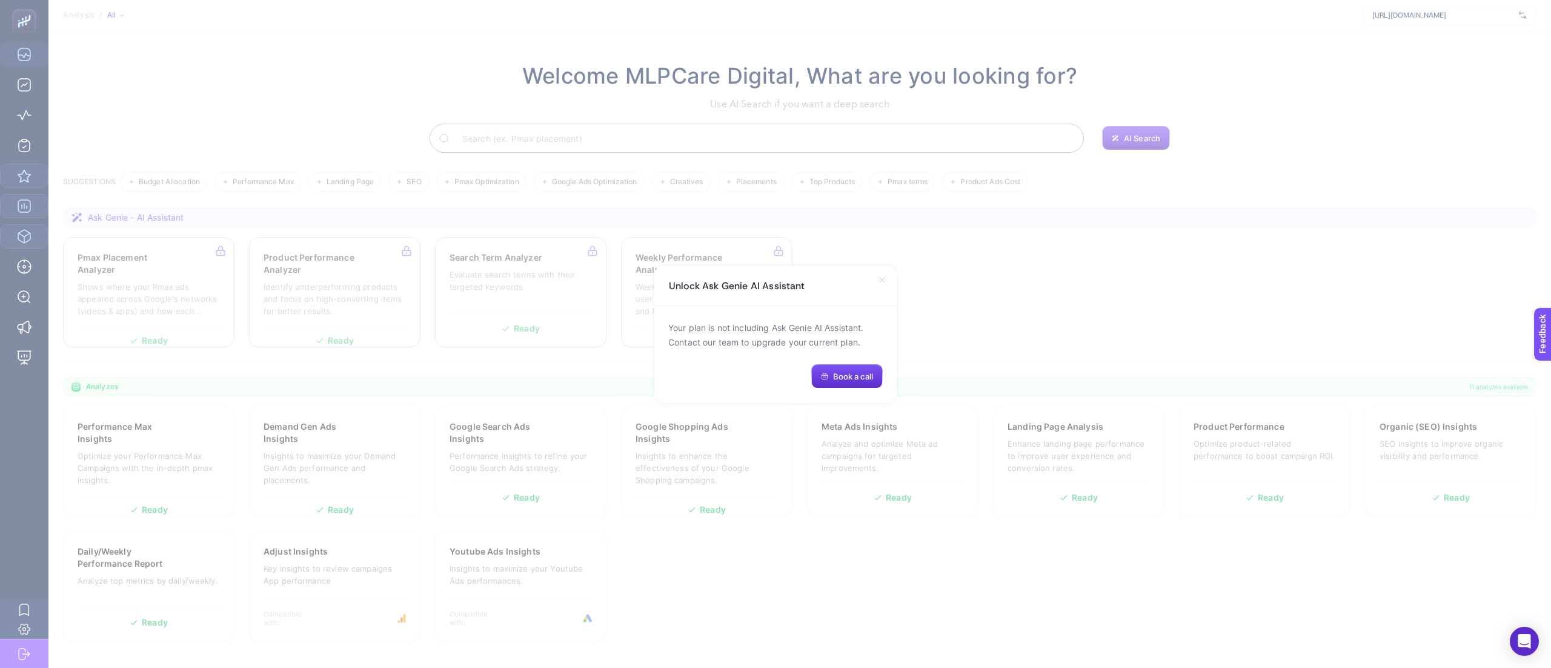
click at [895, 295] on div "Unlock Ask Genie AI Assistant" at bounding box center [775, 285] width 242 height 41
click at [886, 284] on icon at bounding box center [882, 280] width 10 height 10
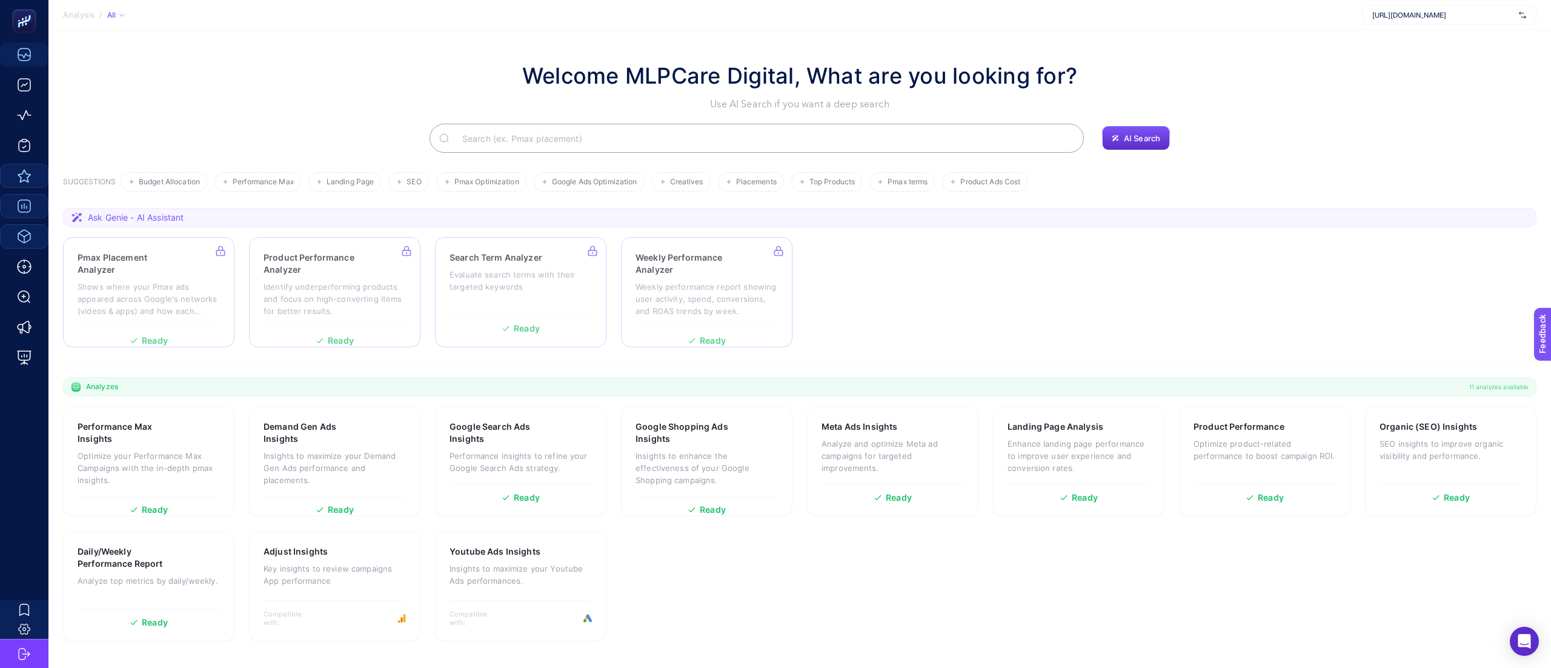
click at [995, 307] on section "Pmax Placement Analyzer Shows where your Pmax ads appeared across Google's netw…" at bounding box center [799, 292] width 1473 height 110
click at [672, 311] on div at bounding box center [706, 292] width 171 height 110
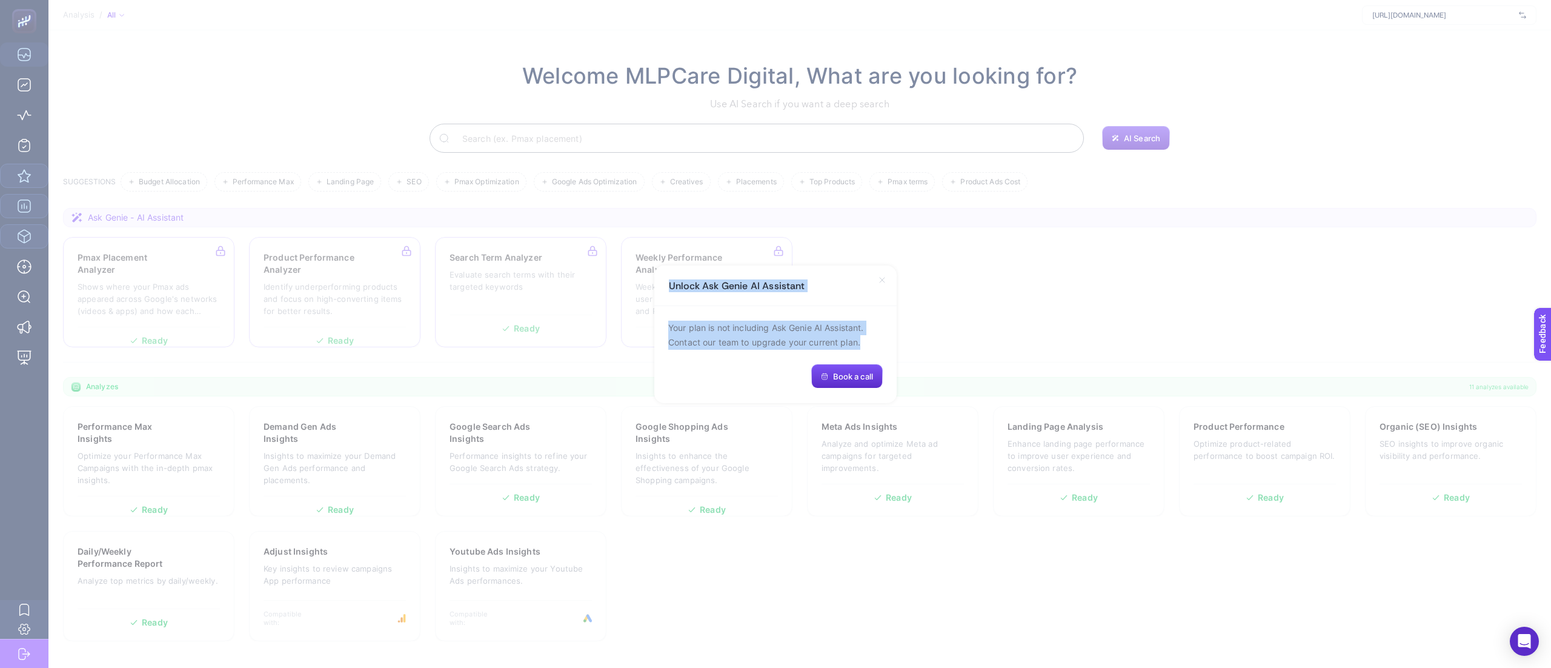
drag, startPoint x: 667, startPoint y: 282, endPoint x: 870, endPoint y: 339, distance: 210.6
click at [870, 339] on div "Unlock Ask Genie AI Assistant Your plan is not including Ask Genie AI Assistant…" at bounding box center [775, 334] width 242 height 138
copy div "Unlock Ask Genie AI Assistant Your plan is not including Ask Genie AI Assistant…"
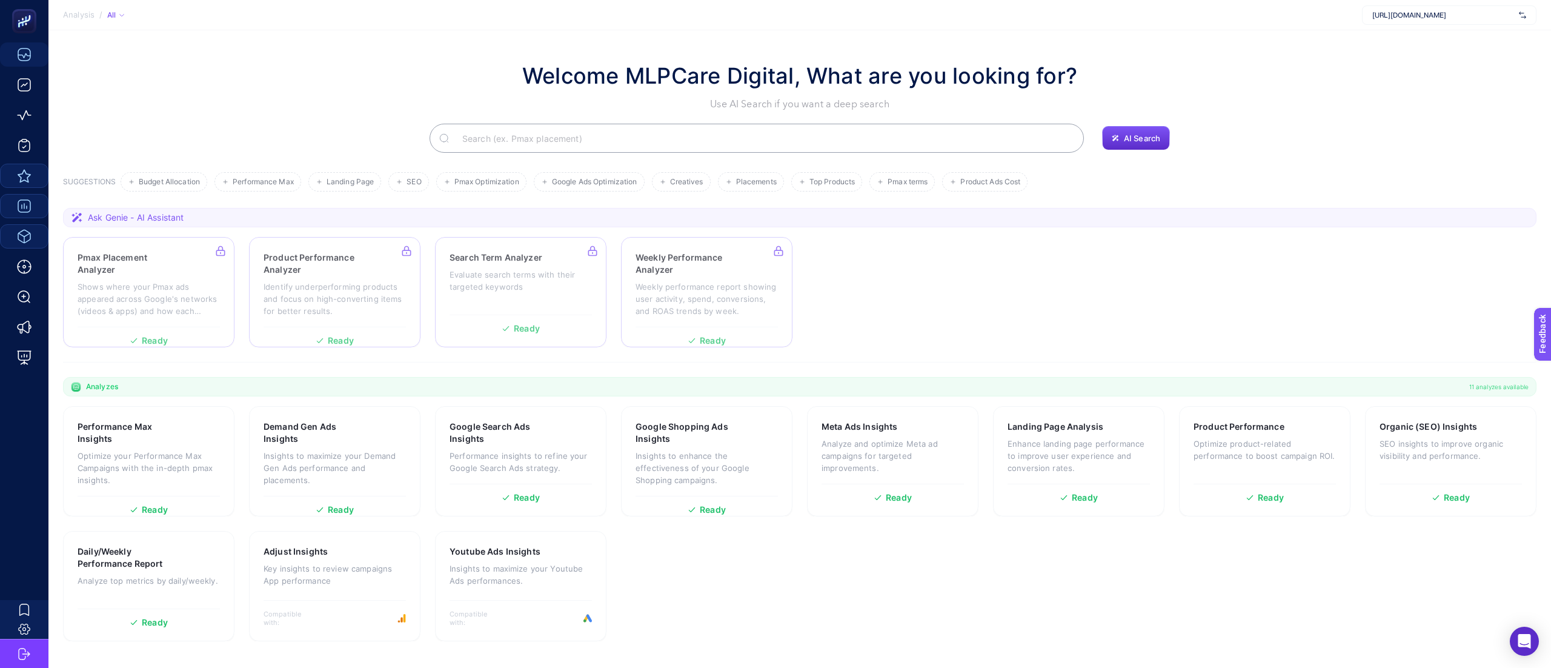
click at [957, 562] on section "Performance Max Insights Optimize your Performance Max Campaigns with the in-de…" at bounding box center [799, 523] width 1473 height 235
click at [671, 322] on div at bounding box center [706, 292] width 171 height 110
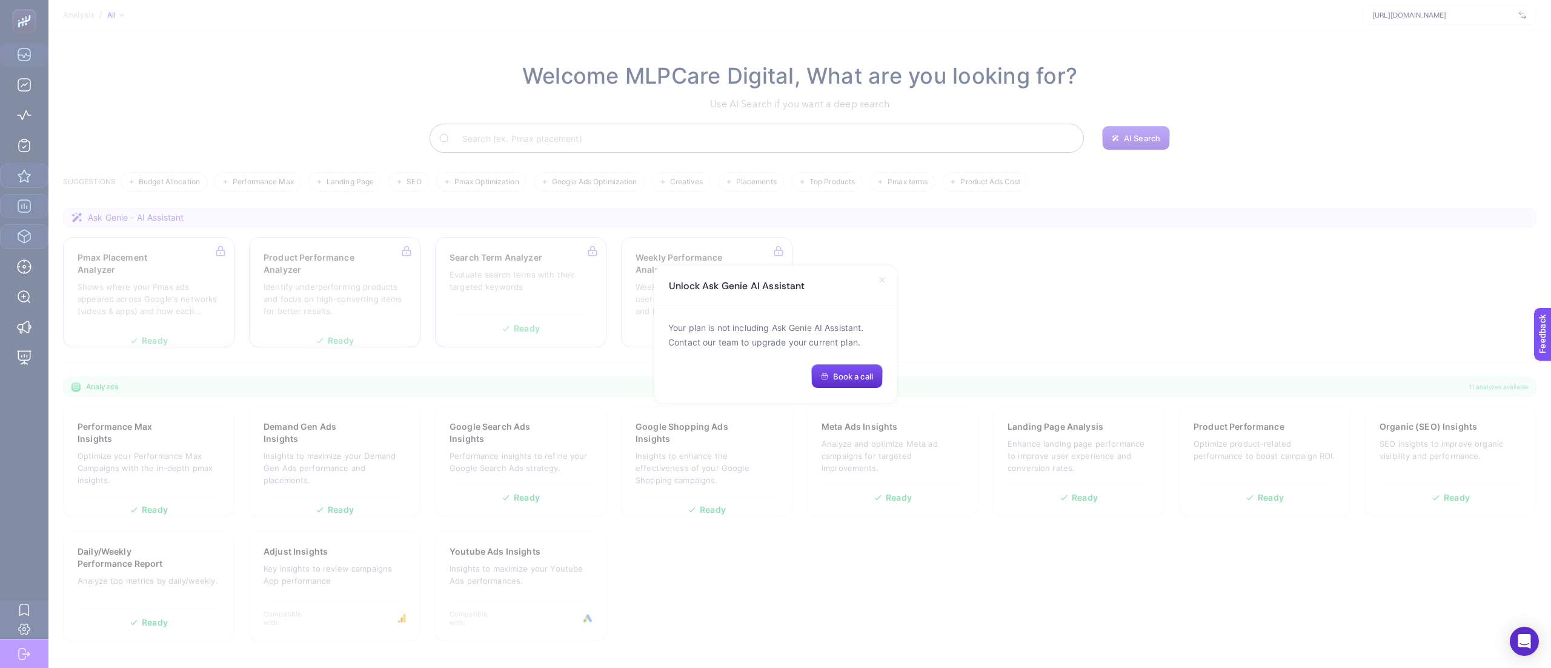
click at [880, 278] on icon at bounding box center [882, 279] width 5 height 5
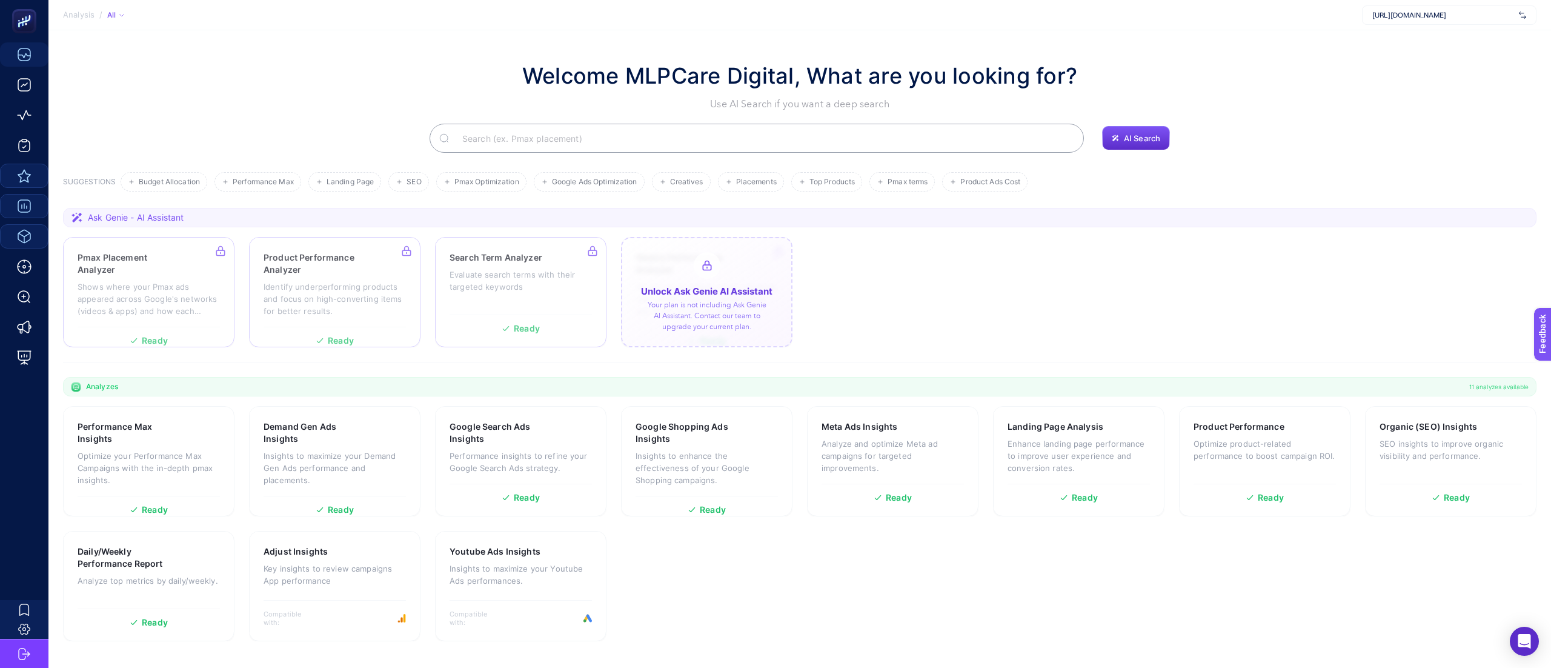
click at [694, 317] on div at bounding box center [706, 292] width 171 height 110
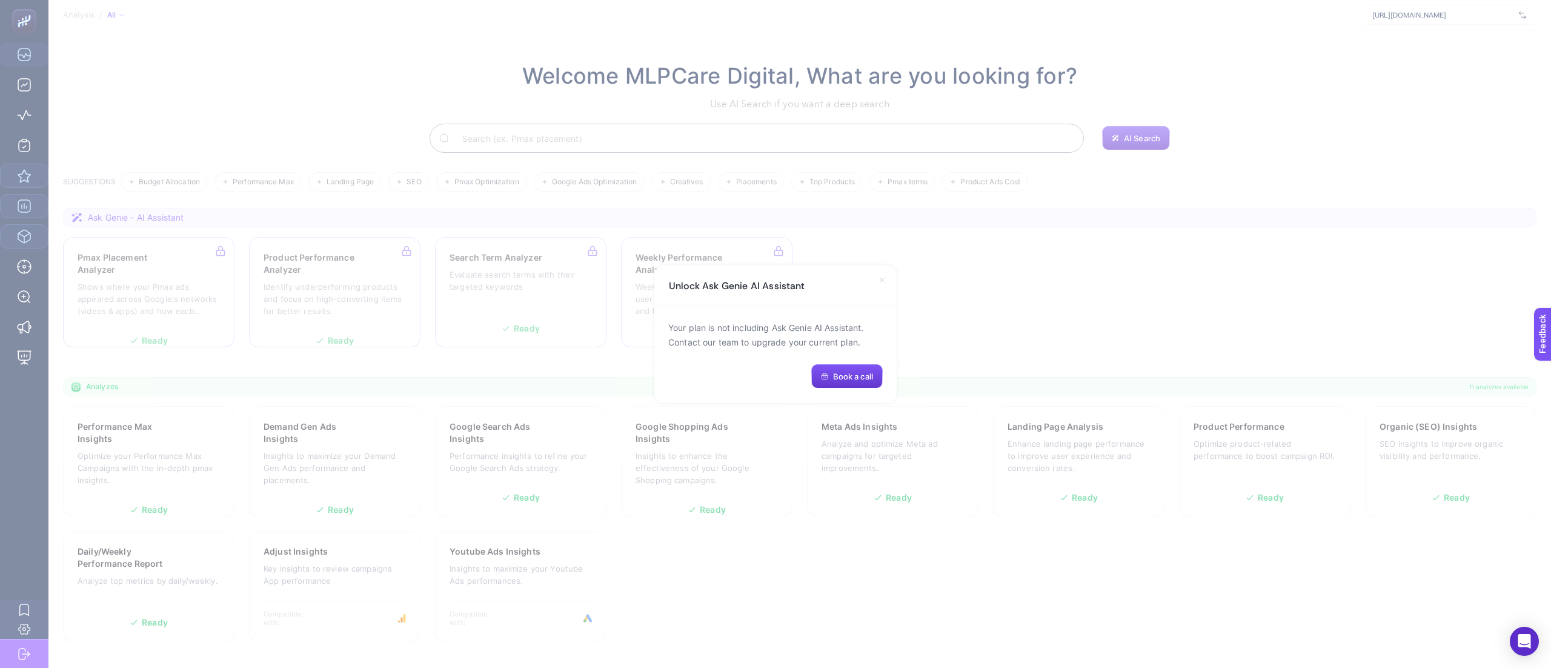
click at [854, 366] on button "Book a call" at bounding box center [846, 376] width 71 height 24
